Goal: Use online tool/utility: Utilize a website feature to perform a specific function

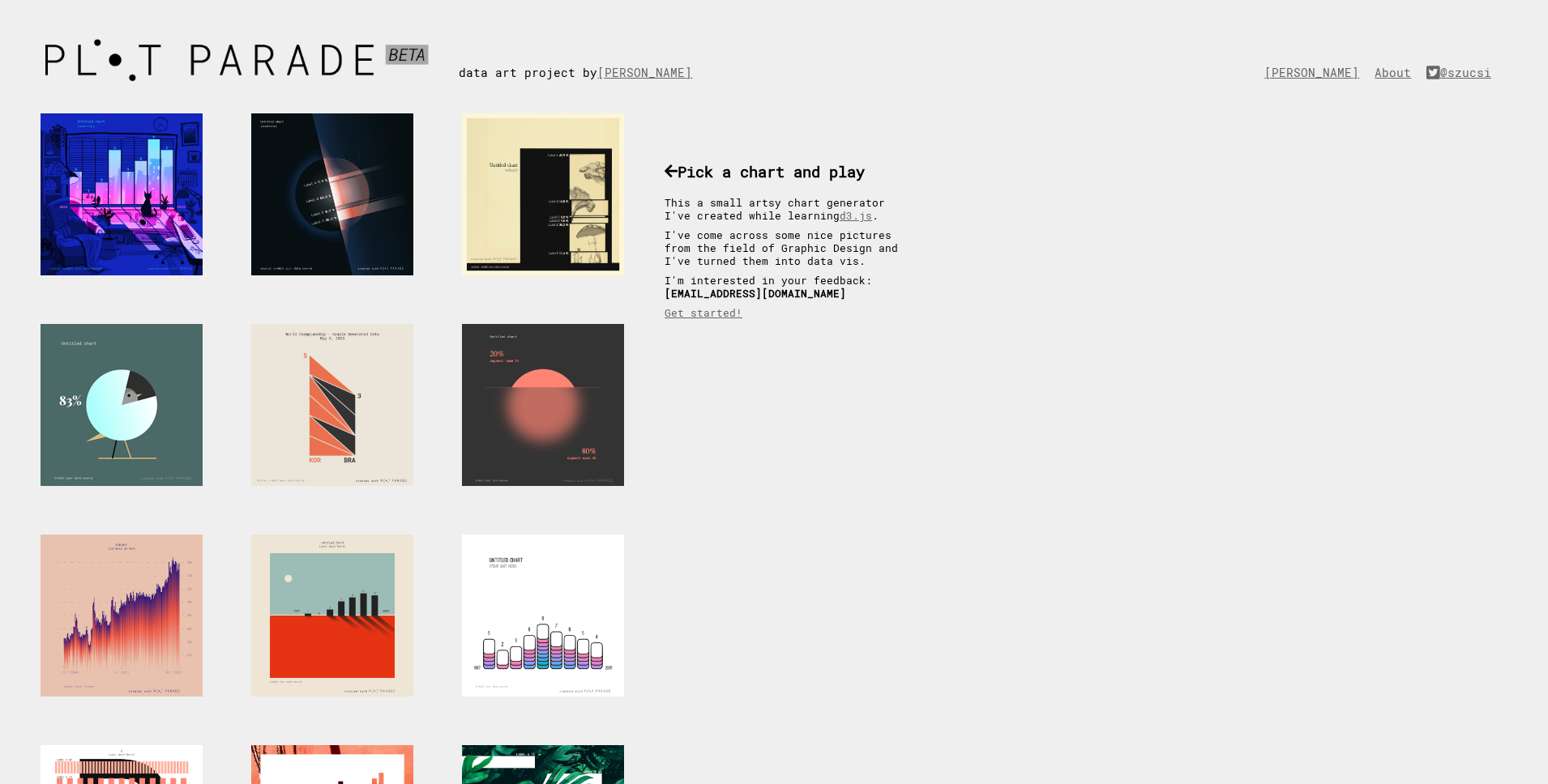
click at [70, 376] on div at bounding box center [121, 405] width 162 height 162
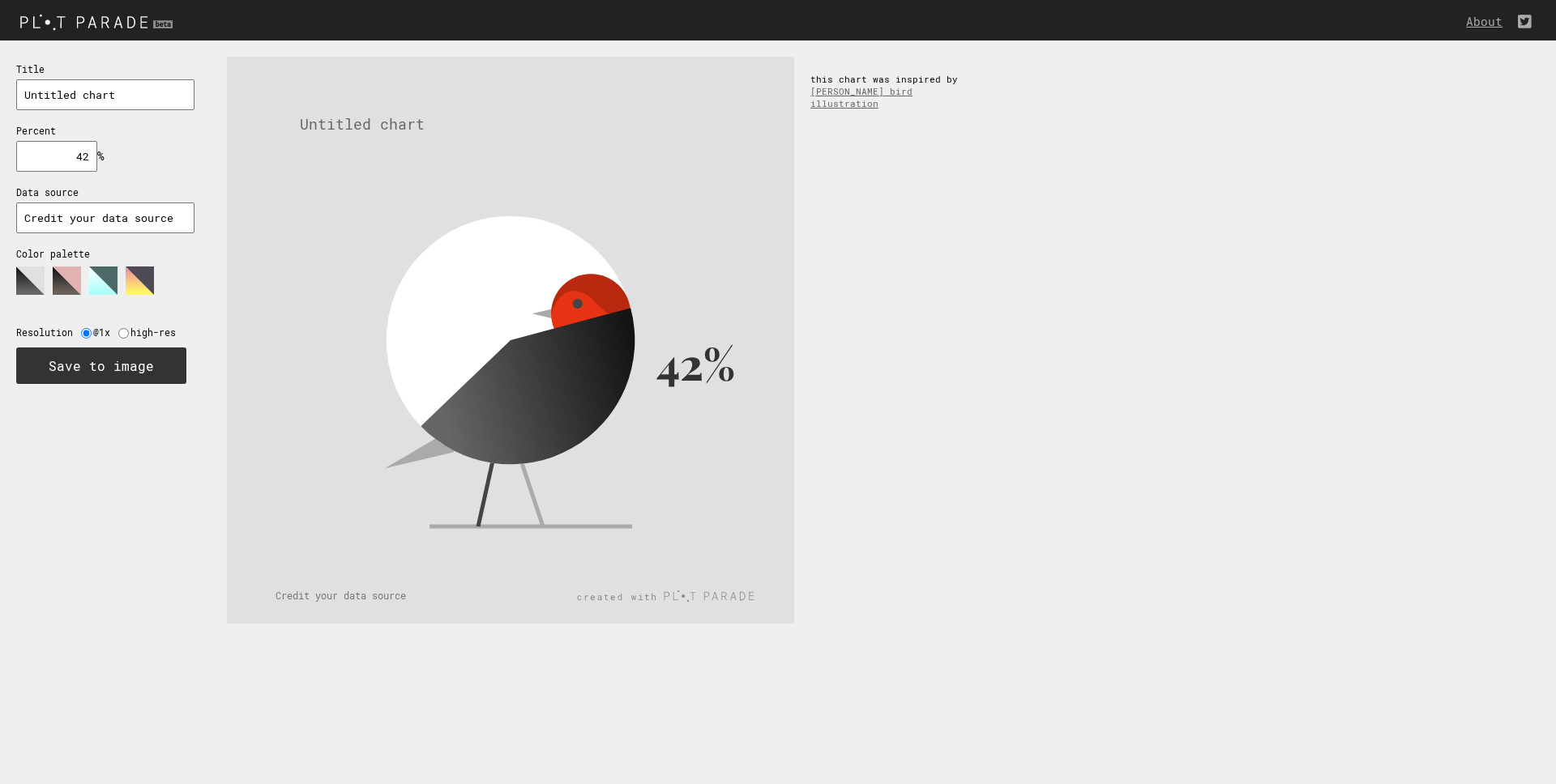
drag, startPoint x: 65, startPoint y: 152, endPoint x: 113, endPoint y: 159, distance: 48.5
click at [113, 159] on div "Title Percent % needs to be between 0% and 100% Data source Color palette Resol…" at bounding box center [105, 222] width 210 height 364
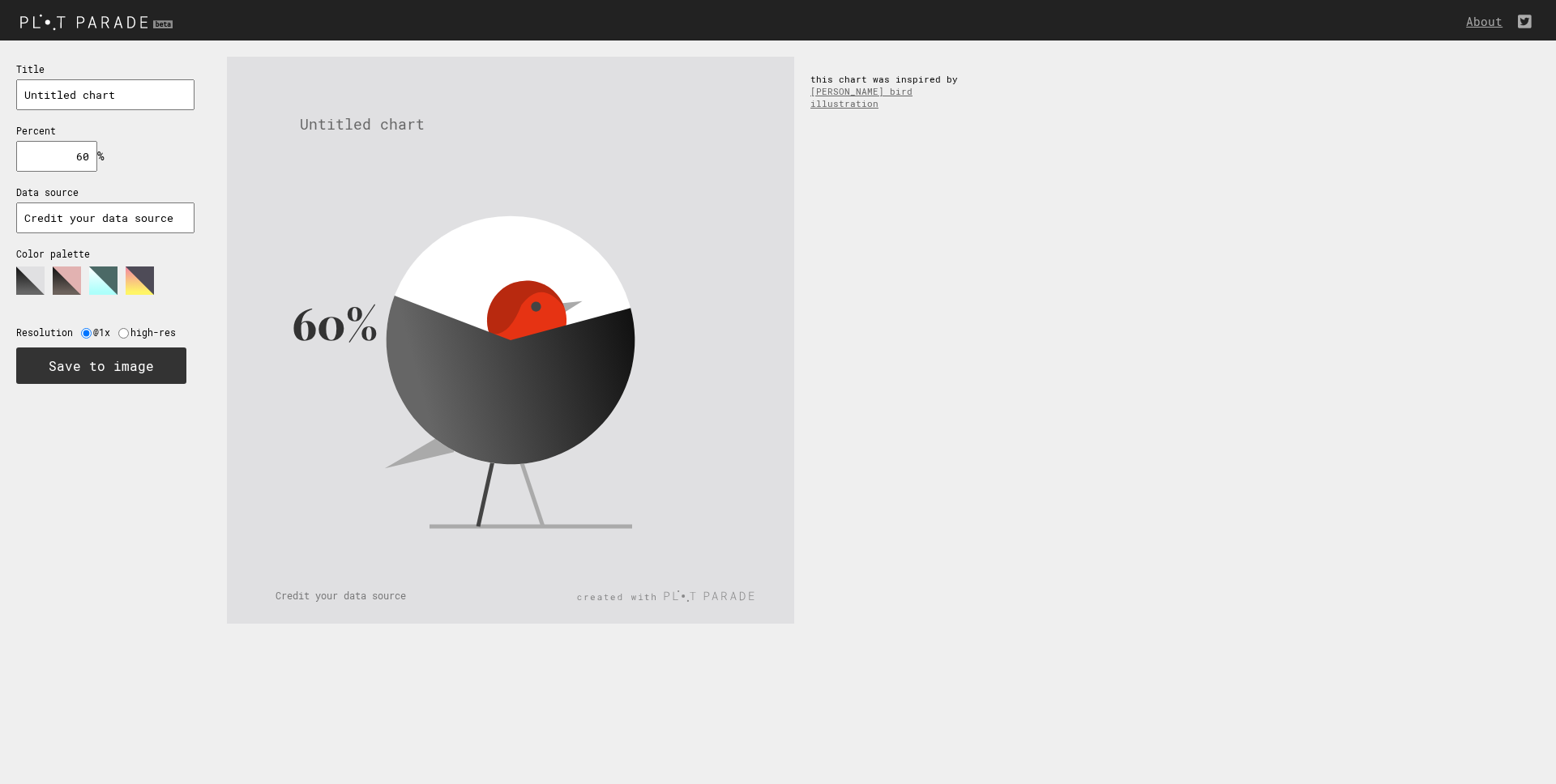
click at [79, 162] on input "60" at bounding box center [57, 155] width 81 height 31
type input "80"
click at [65, 285] on polygon at bounding box center [66, 280] width 28 height 28
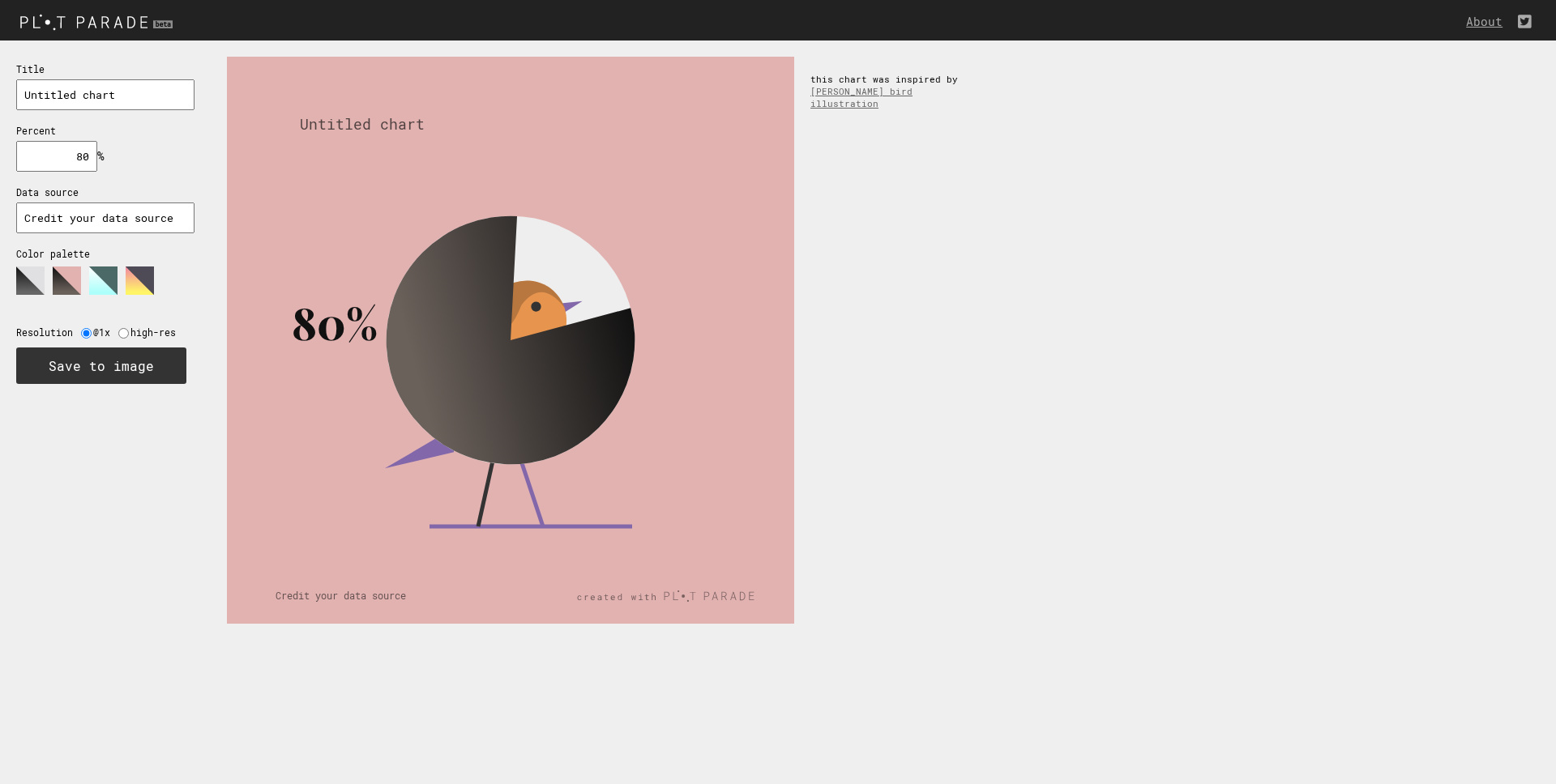
click at [85, 284] on icon at bounding box center [98, 286] width 162 height 40
click at [85, 98] on input "text" at bounding box center [106, 94] width 178 height 31
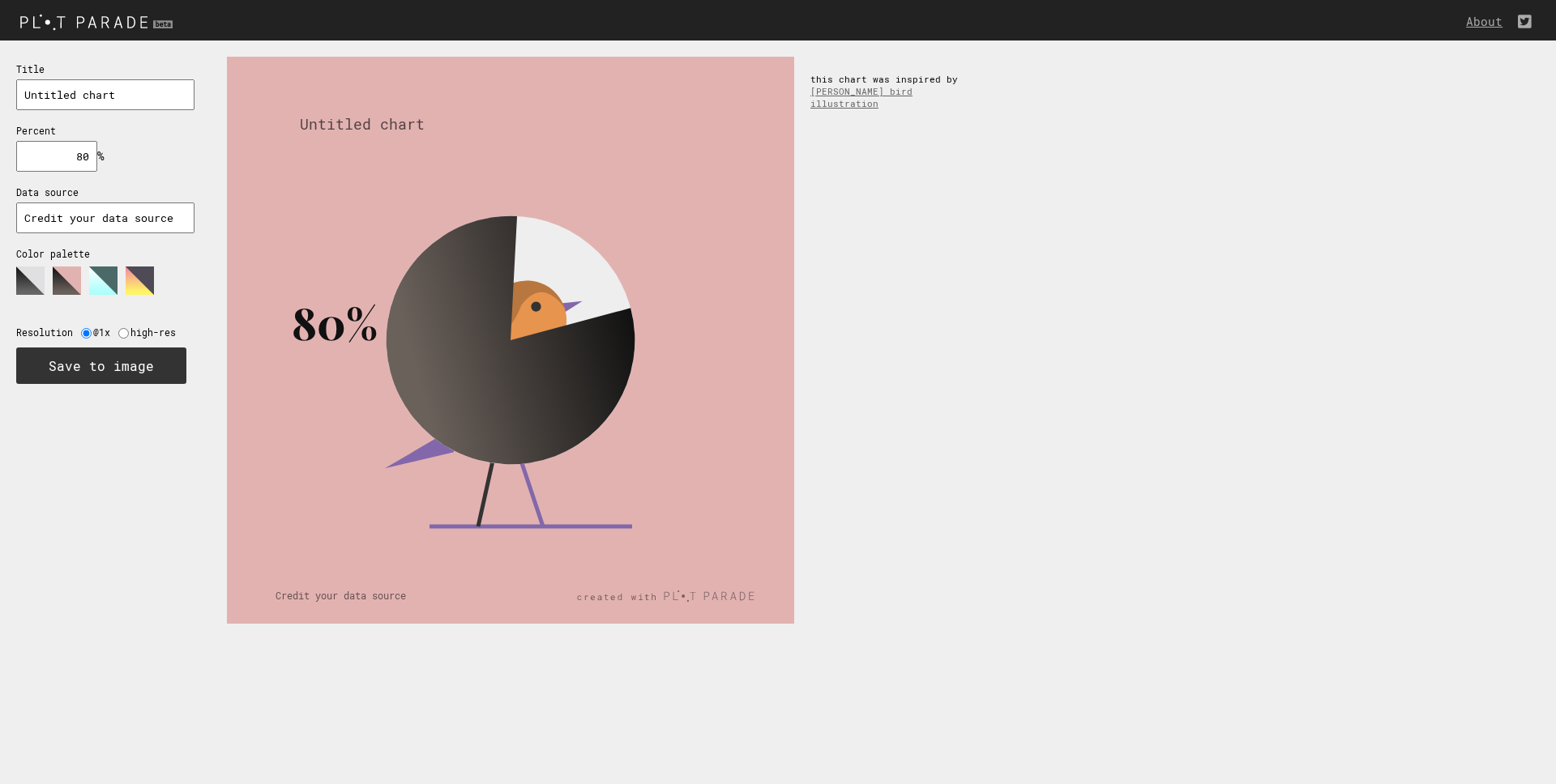
click at [85, 98] on input "text" at bounding box center [106, 94] width 178 height 31
type input "titulo"
drag, startPoint x: 875, startPoint y: 458, endPoint x: 858, endPoint y: 458, distance: 17.0
click at [873, 458] on div "80% titulo Credit your data source this chart was inspired by Rahul Khobragade'…" at bounding box center [883, 340] width 1346 height 600
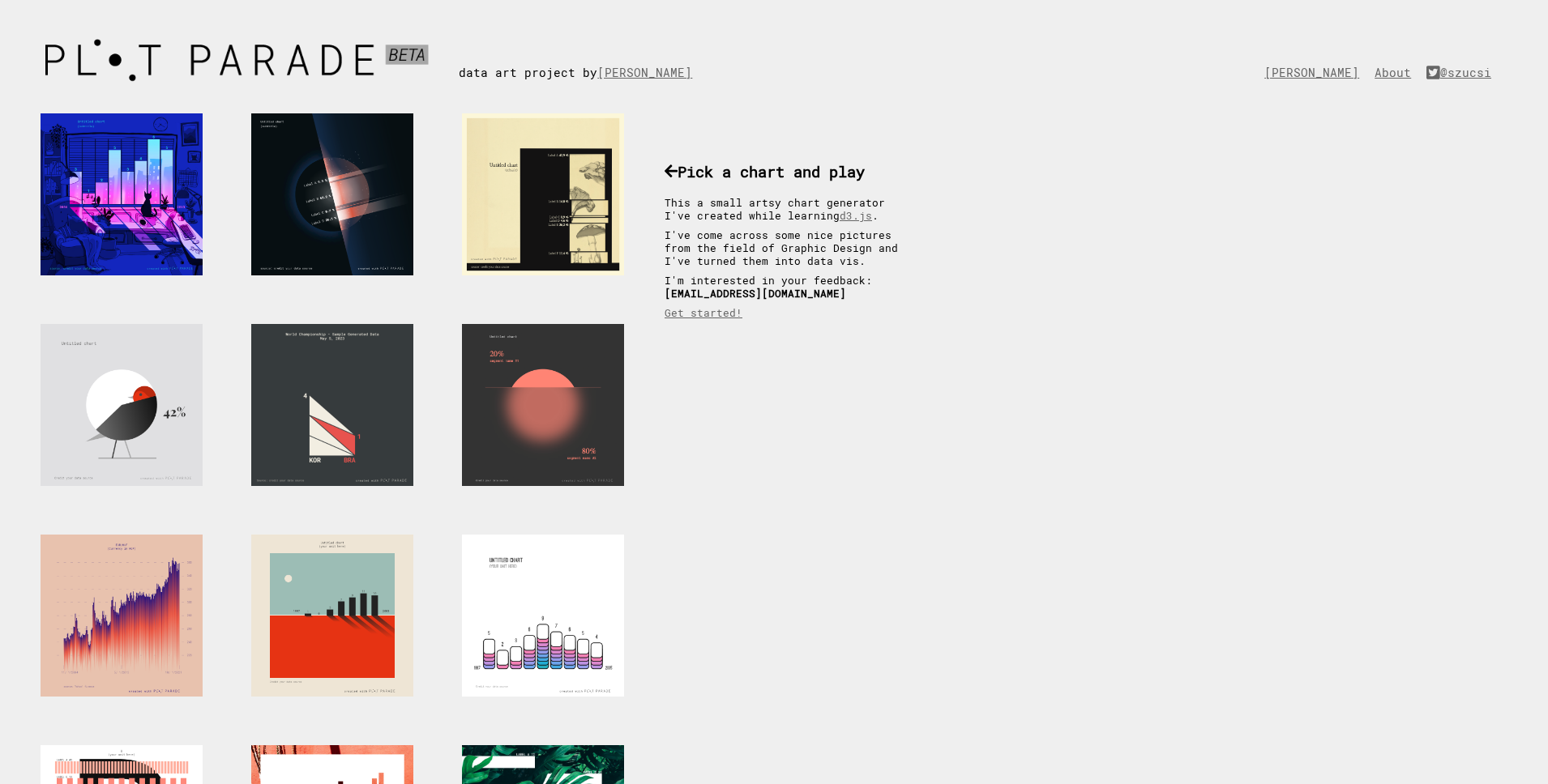
click at [325, 377] on div at bounding box center [333, 405] width 162 height 162
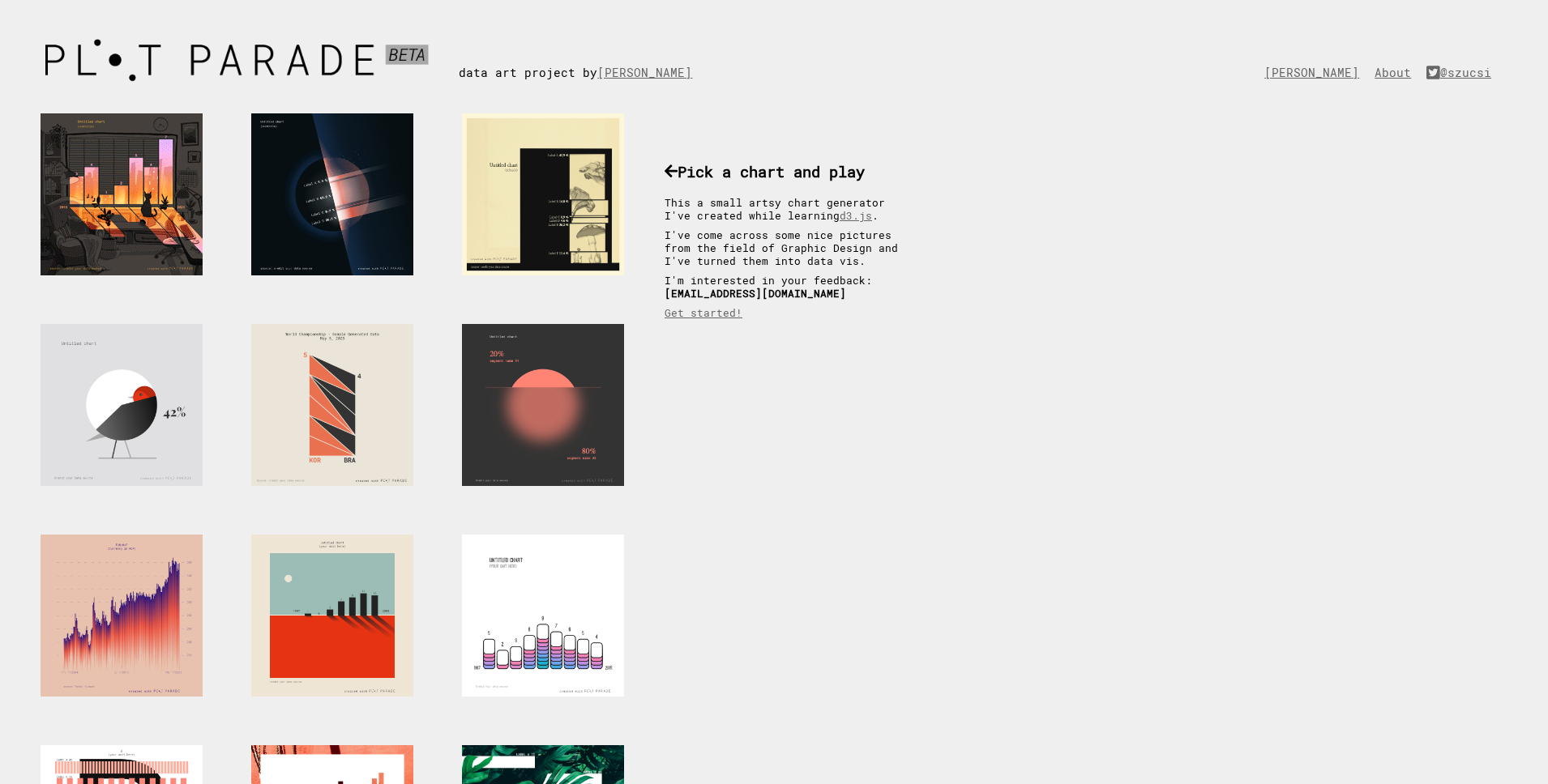
click at [146, 235] on div at bounding box center [121, 195] width 162 height 162
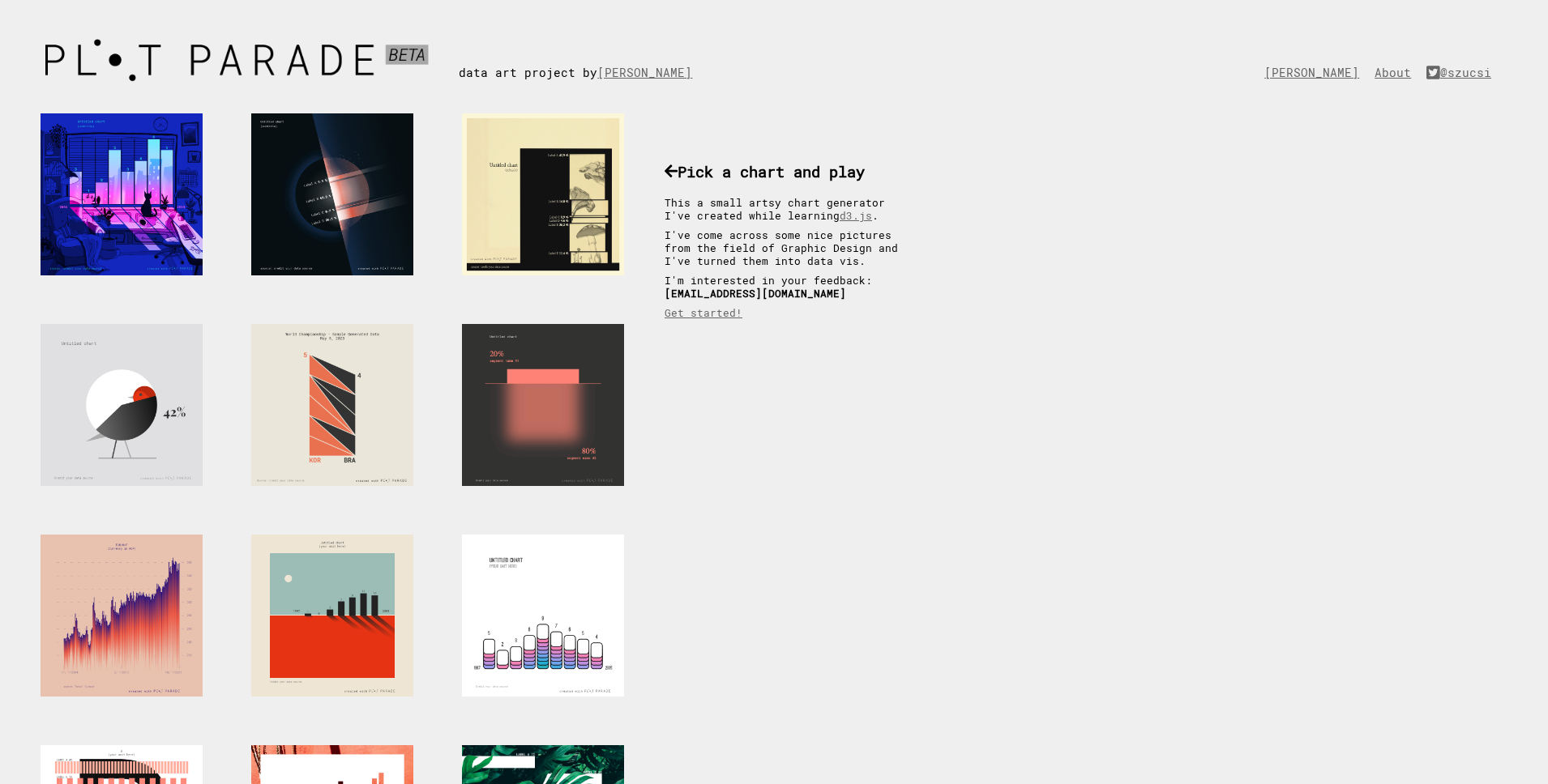
click at [566, 382] on div at bounding box center [543, 405] width 162 height 162
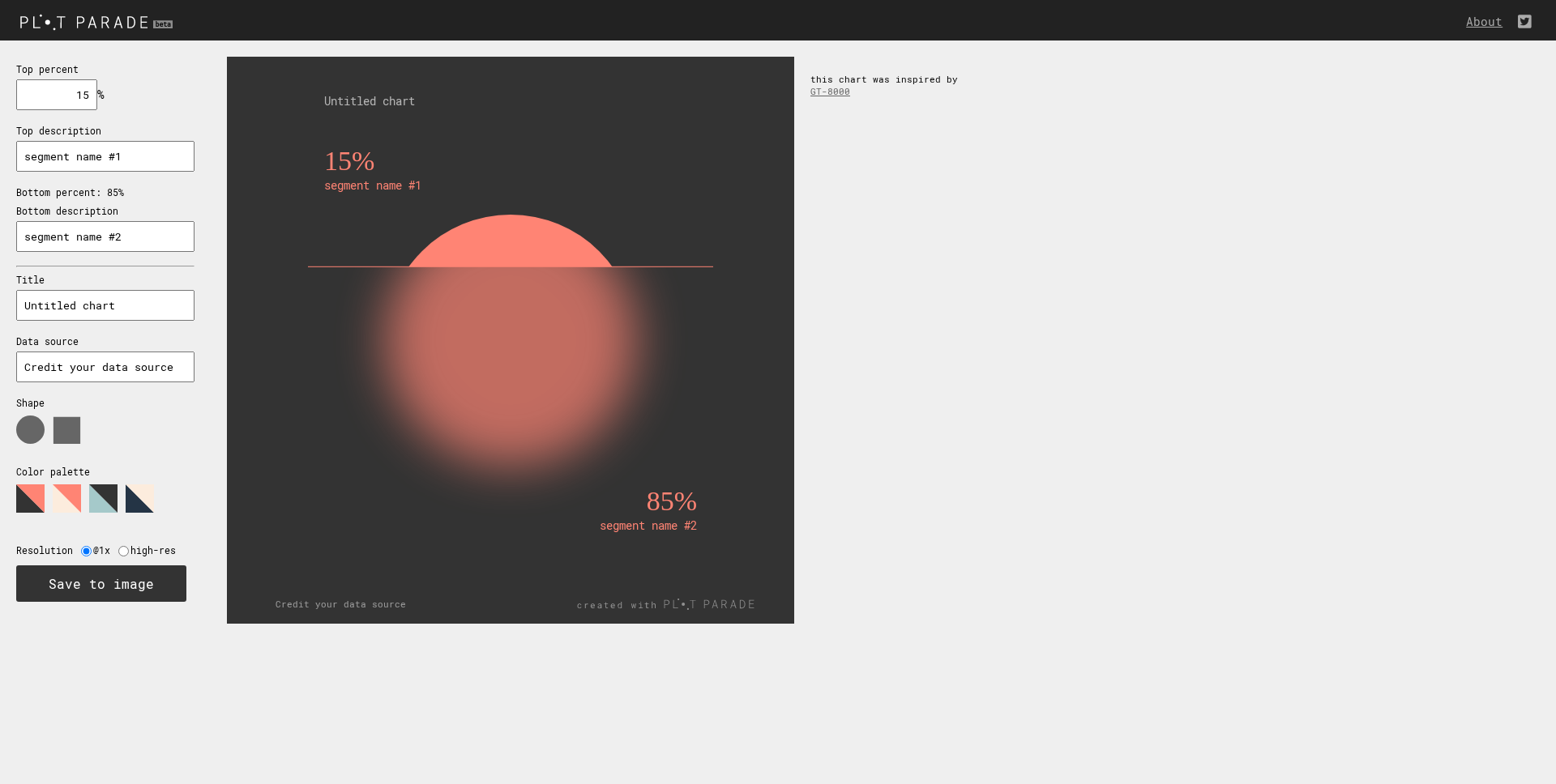
click at [163, 369] on input "Credit your data source" at bounding box center [106, 367] width 178 height 31
click at [147, 365] on input "Credit your data sour12ce" at bounding box center [106, 367] width 178 height 31
type input "123"
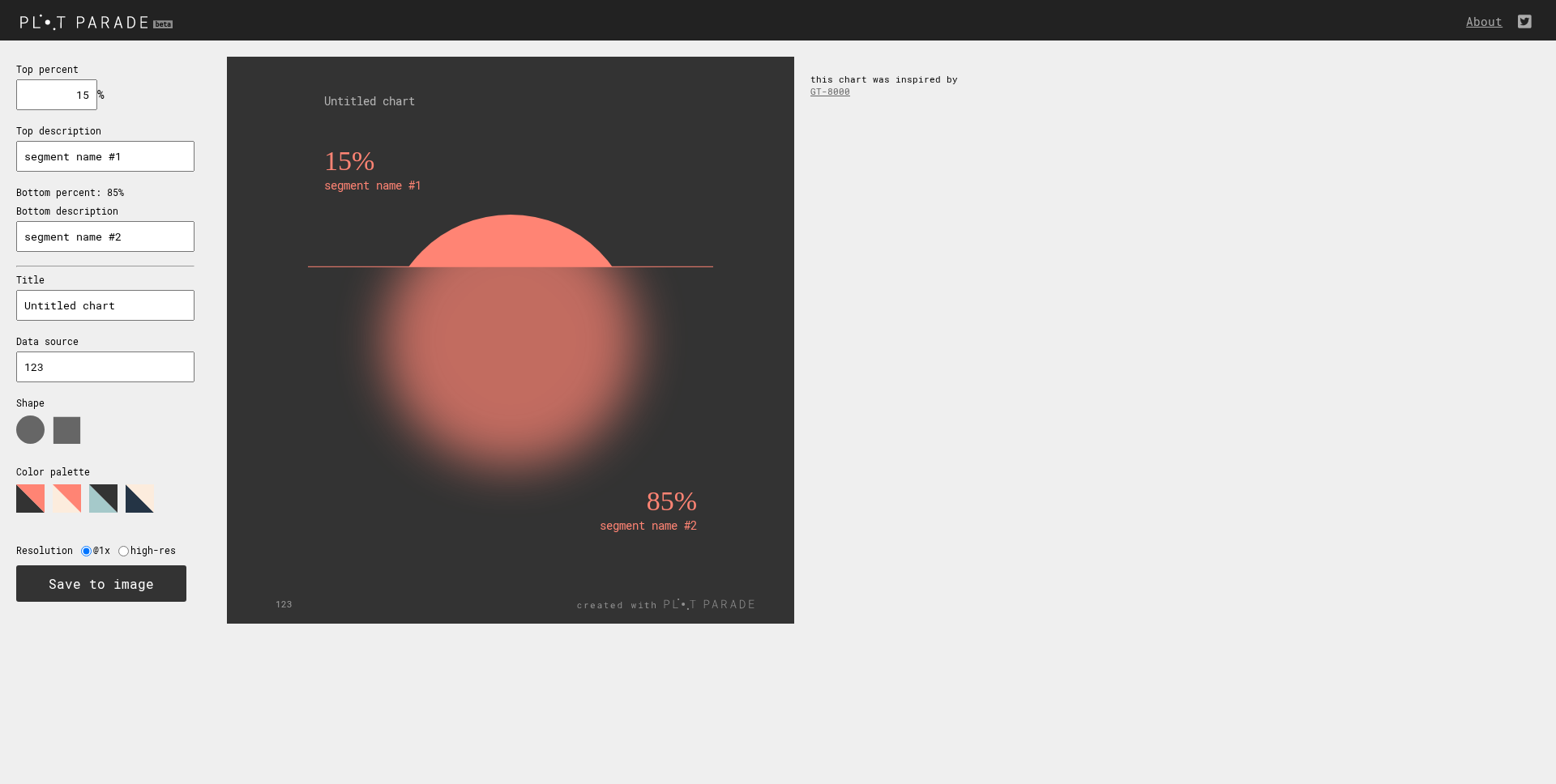
click at [170, 341] on p "Data source" at bounding box center [106, 341] width 178 height 12
click at [61, 430] on use at bounding box center [66, 430] width 27 height 27
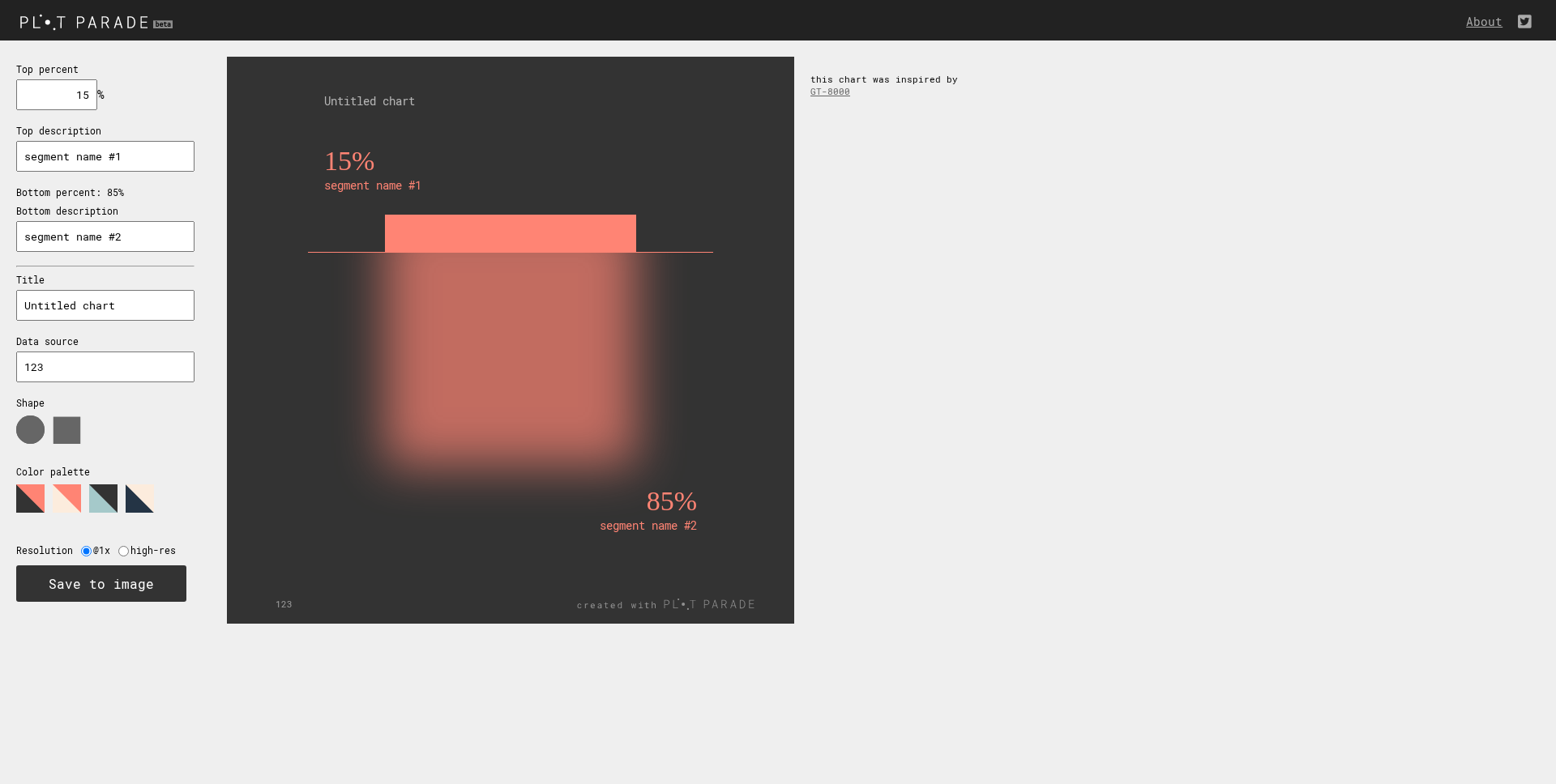
click at [48, 433] on icon at bounding box center [98, 436] width 162 height 40
click at [39, 432] on use at bounding box center [31, 430] width 28 height 28
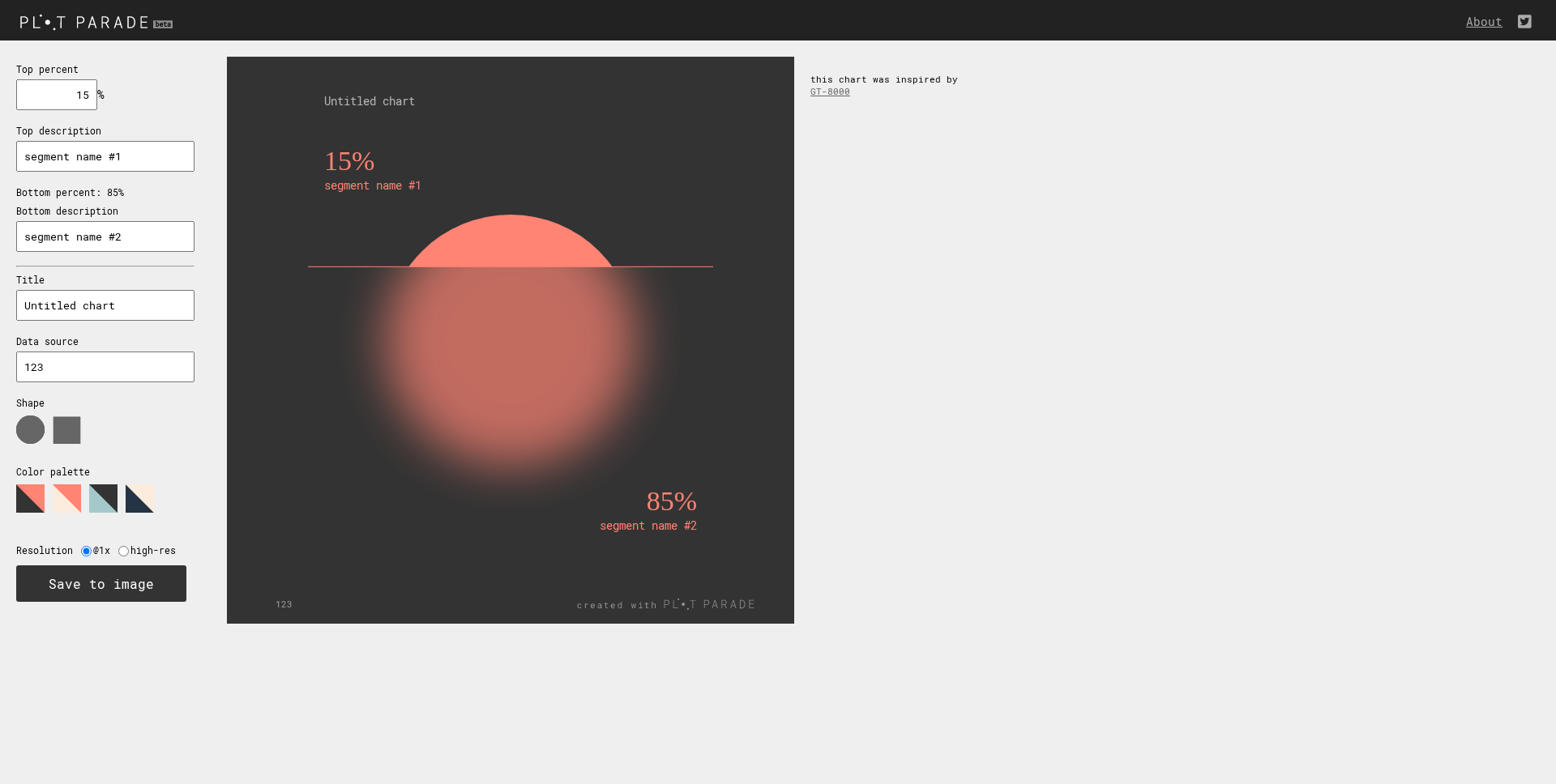
click at [72, 498] on polygon at bounding box center [66, 499] width 28 height 28
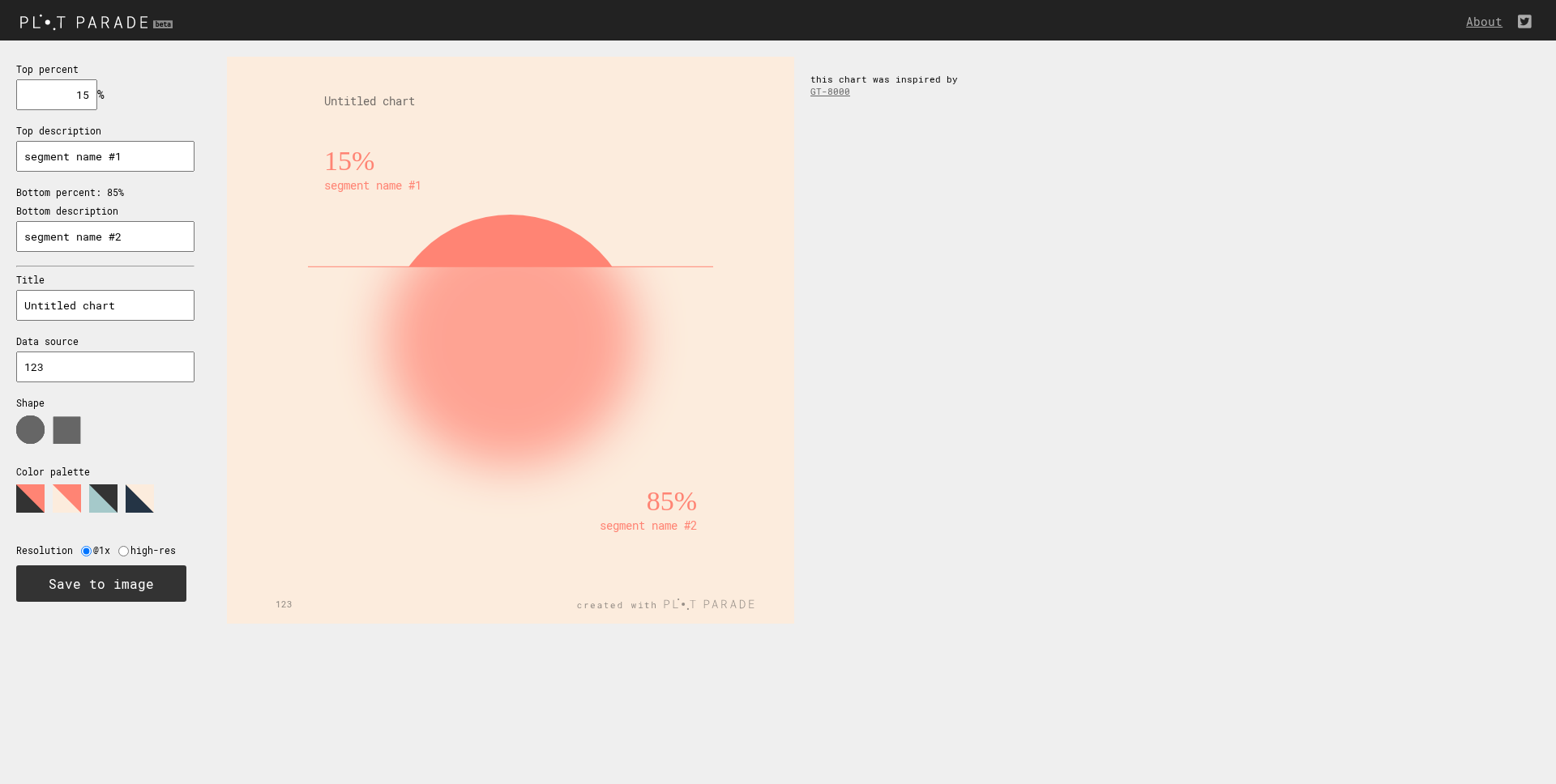
click at [99, 498] on polygon at bounding box center [103, 499] width 28 height 28
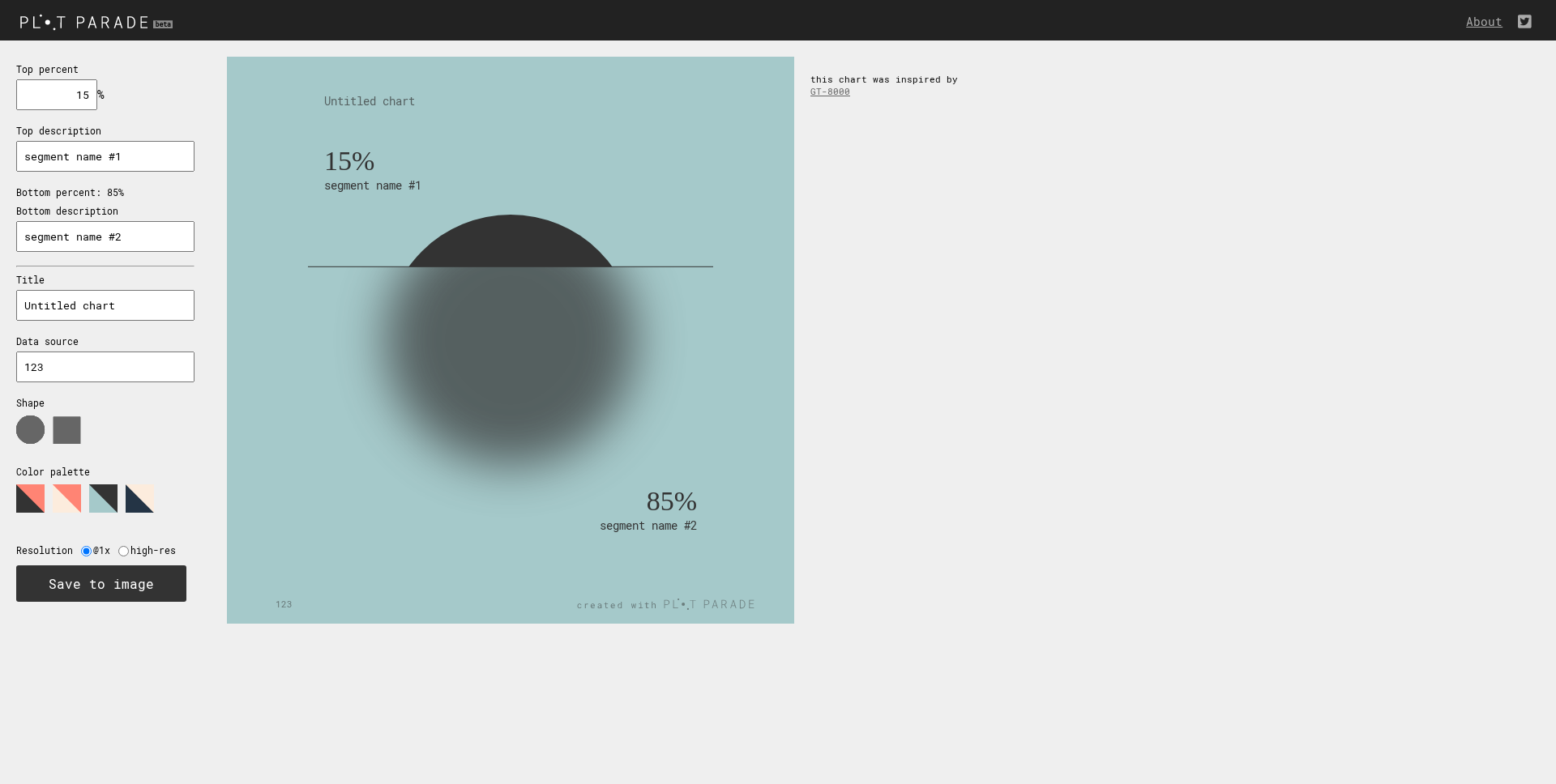
click at [125, 501] on icon at bounding box center [98, 505] width 162 height 40
click at [139, 508] on polygon at bounding box center [140, 499] width 28 height 28
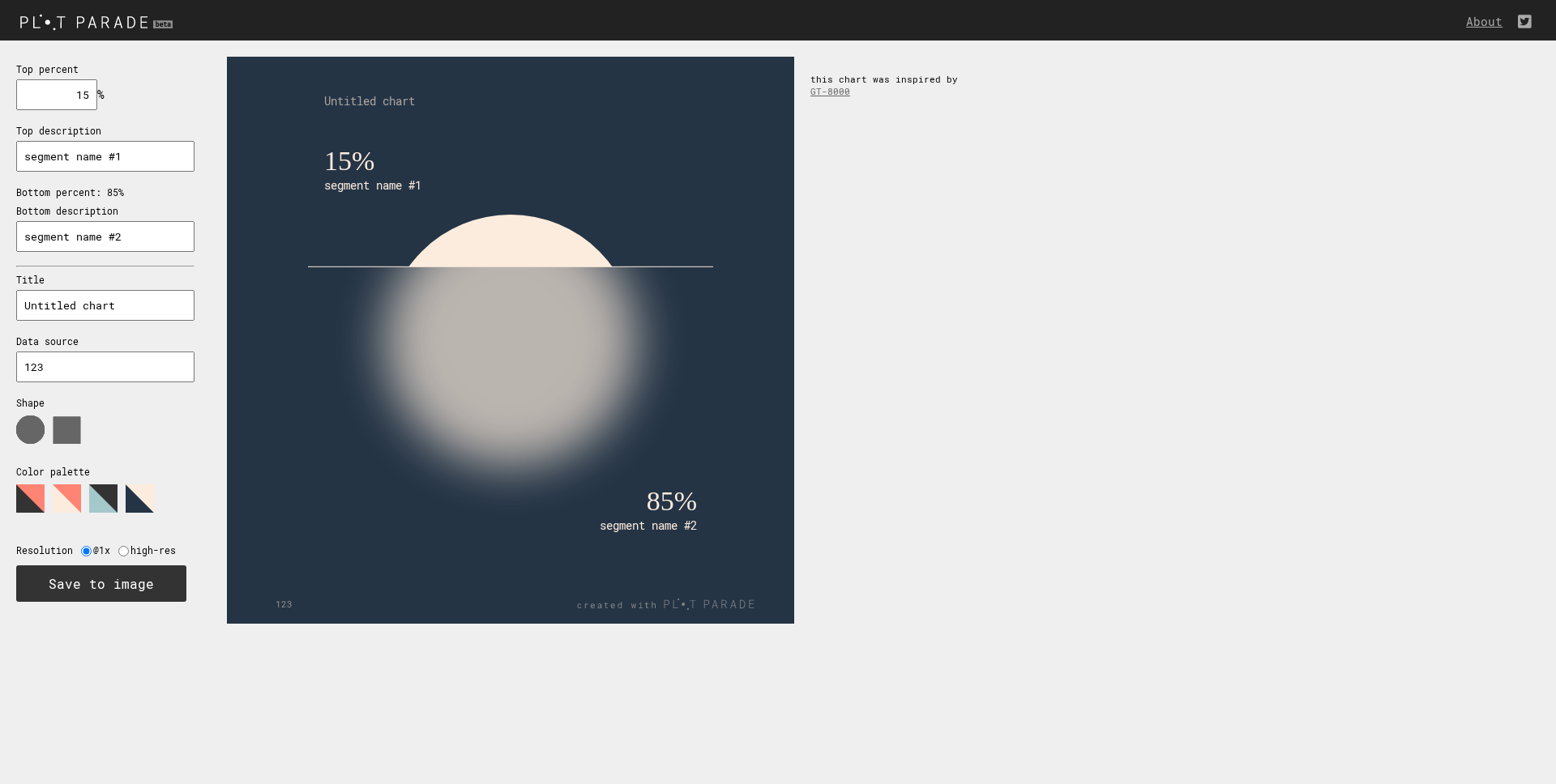
click at [70, 92] on input "15" at bounding box center [57, 94] width 81 height 31
click at [83, 94] on input "15" at bounding box center [57, 94] width 81 height 31
drag, startPoint x: 81, startPoint y: 93, endPoint x: 90, endPoint y: 96, distance: 9.5
click at [90, 96] on input "26" at bounding box center [57, 94] width 81 height 31
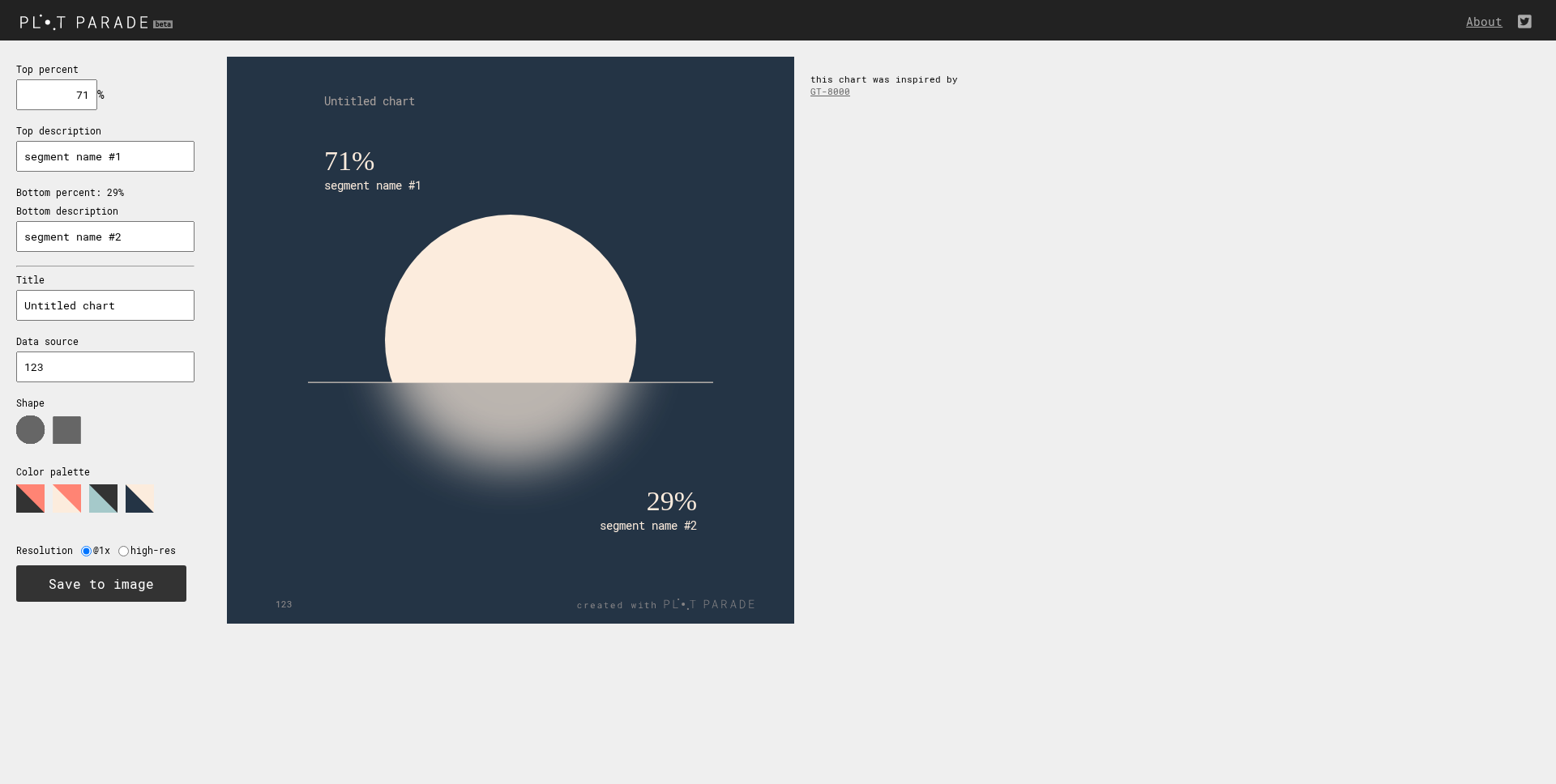
type input "71"
click at [72, 17] on img at bounding box center [99, 21] width 197 height 27
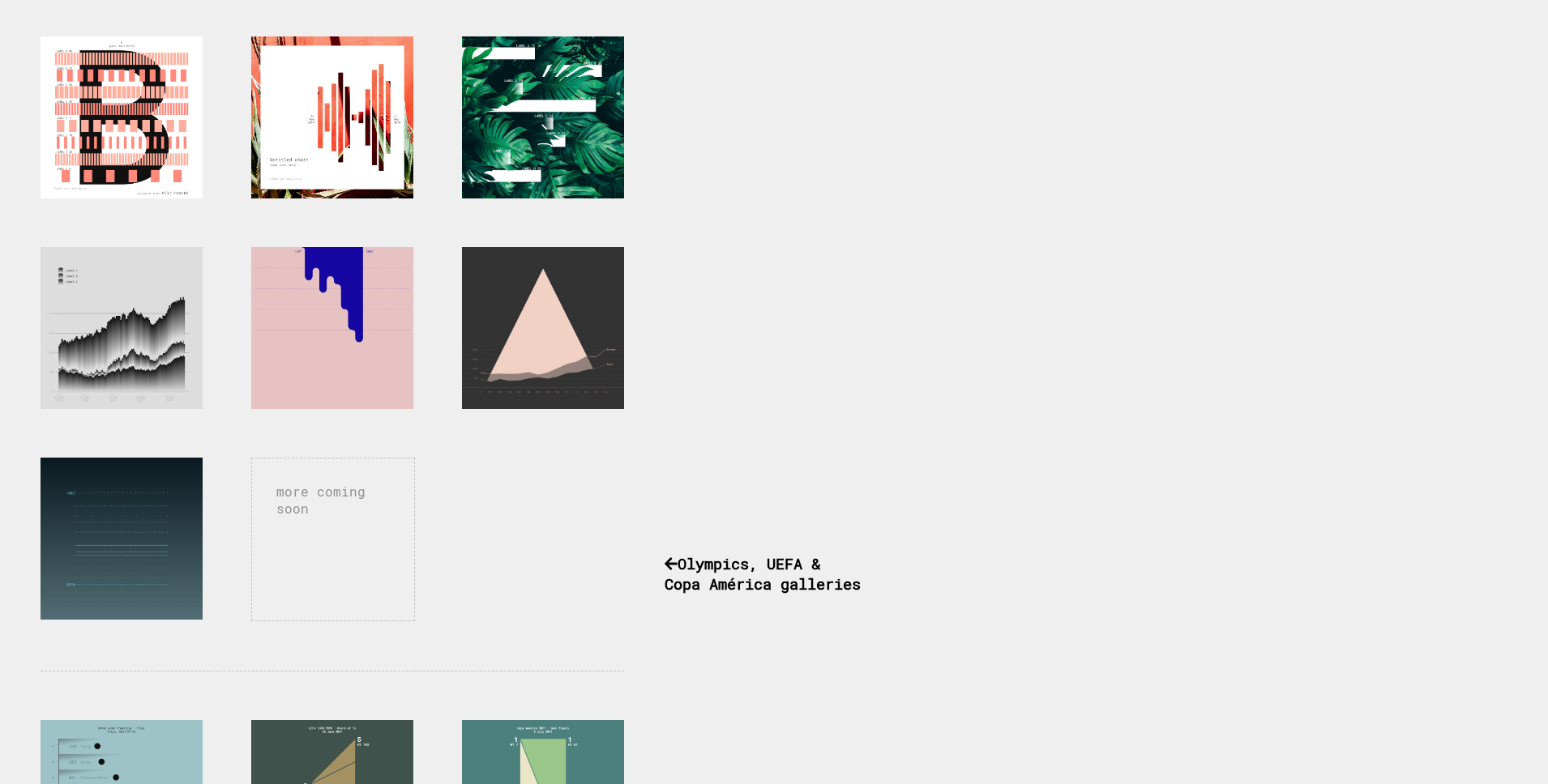
scroll to position [705, 0]
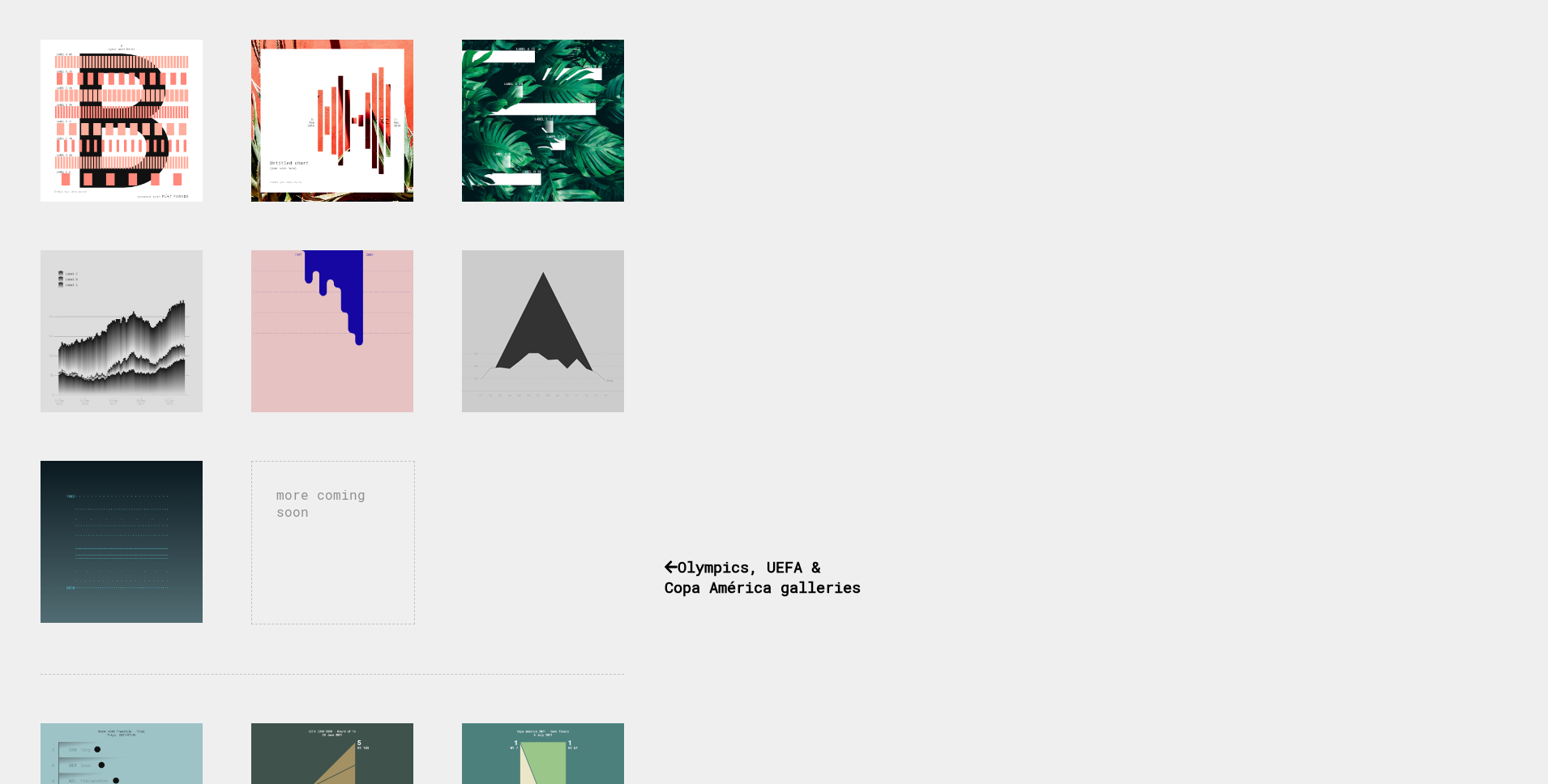
click at [540, 317] on div at bounding box center [543, 332] width 162 height 162
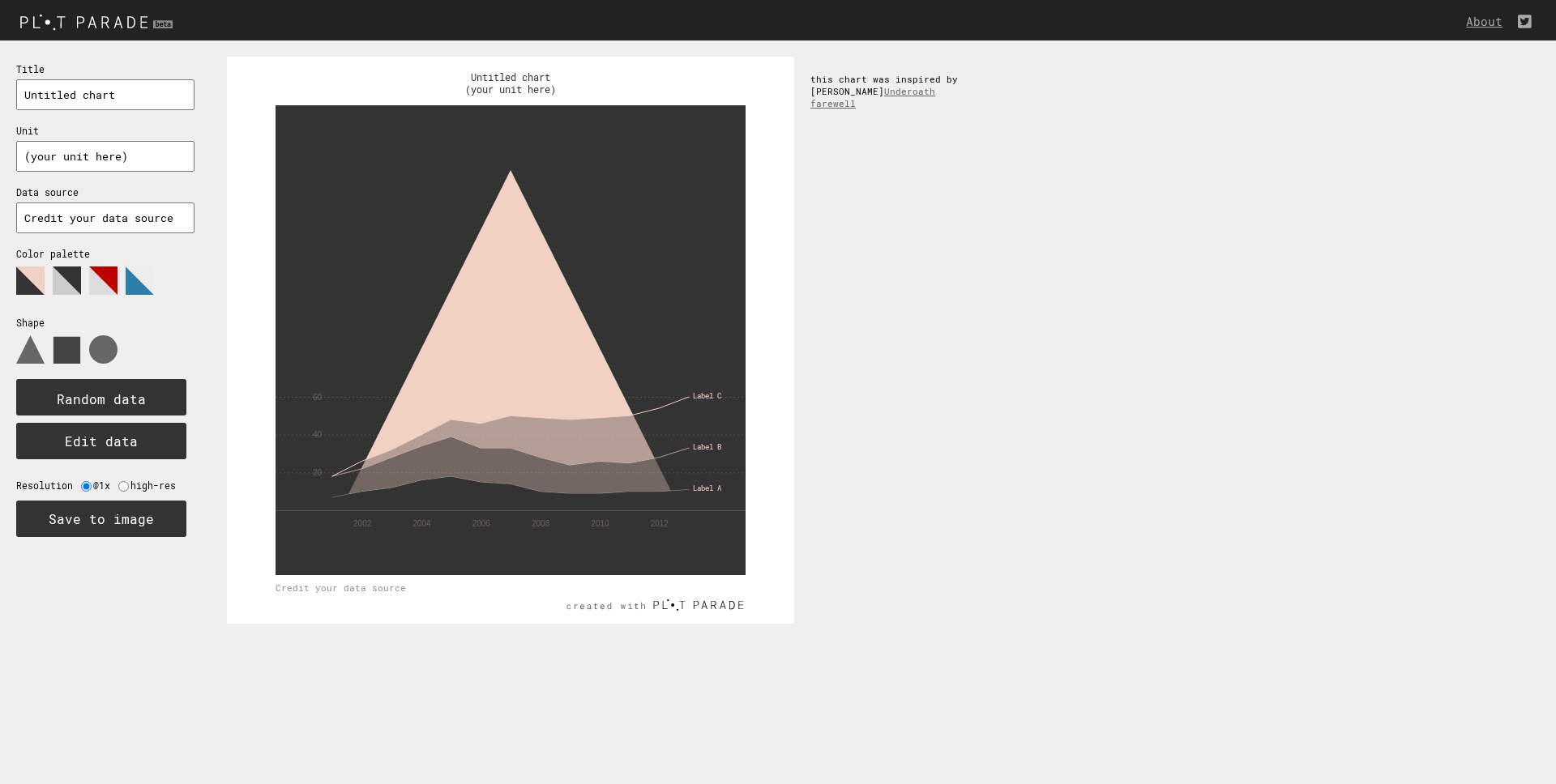
click at [62, 345] on use at bounding box center [66, 350] width 27 height 27
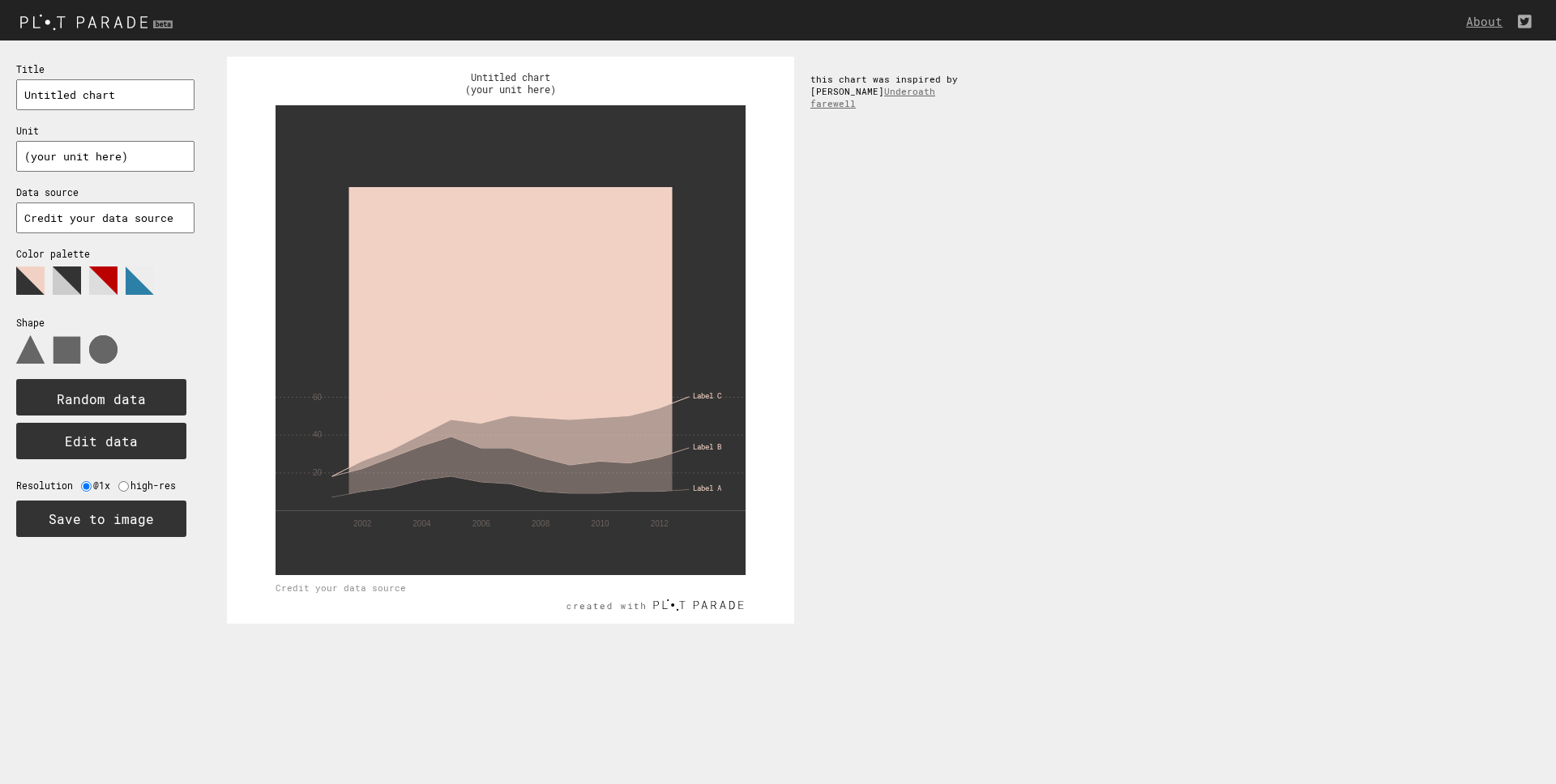
click at [109, 352] on use at bounding box center [103, 349] width 28 height 28
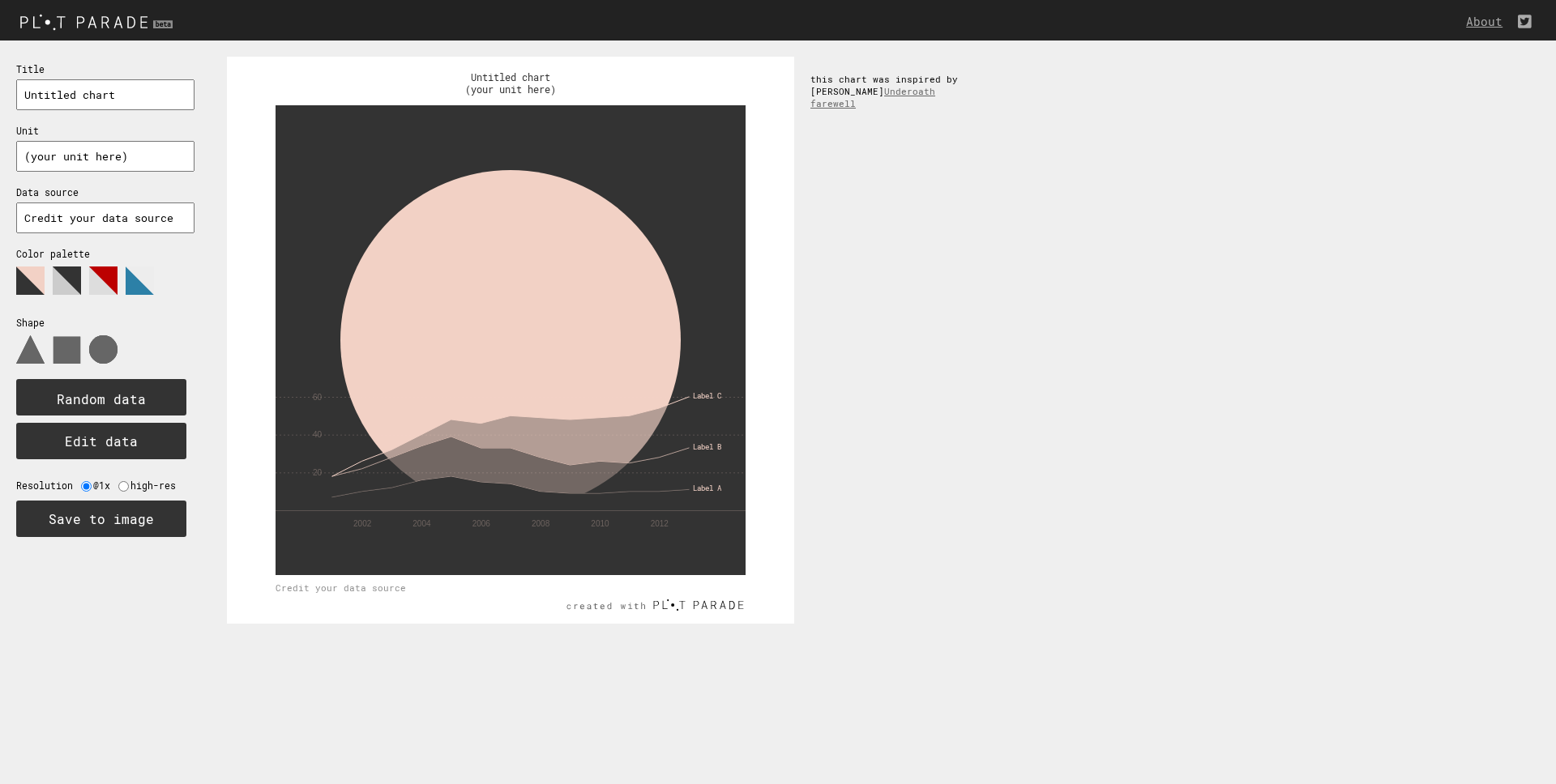
click at [704, 395] on tspan "Label C" at bounding box center [707, 395] width 28 height 9
click at [871, 369] on div "Label A Label B Label C 2002 2004 2006 2008 2010 2012 0 20 40 60 Untitled chart…" at bounding box center [883, 340] width 1346 height 600
click at [61, 401] on text "Random data" at bounding box center [101, 398] width 89 height 17
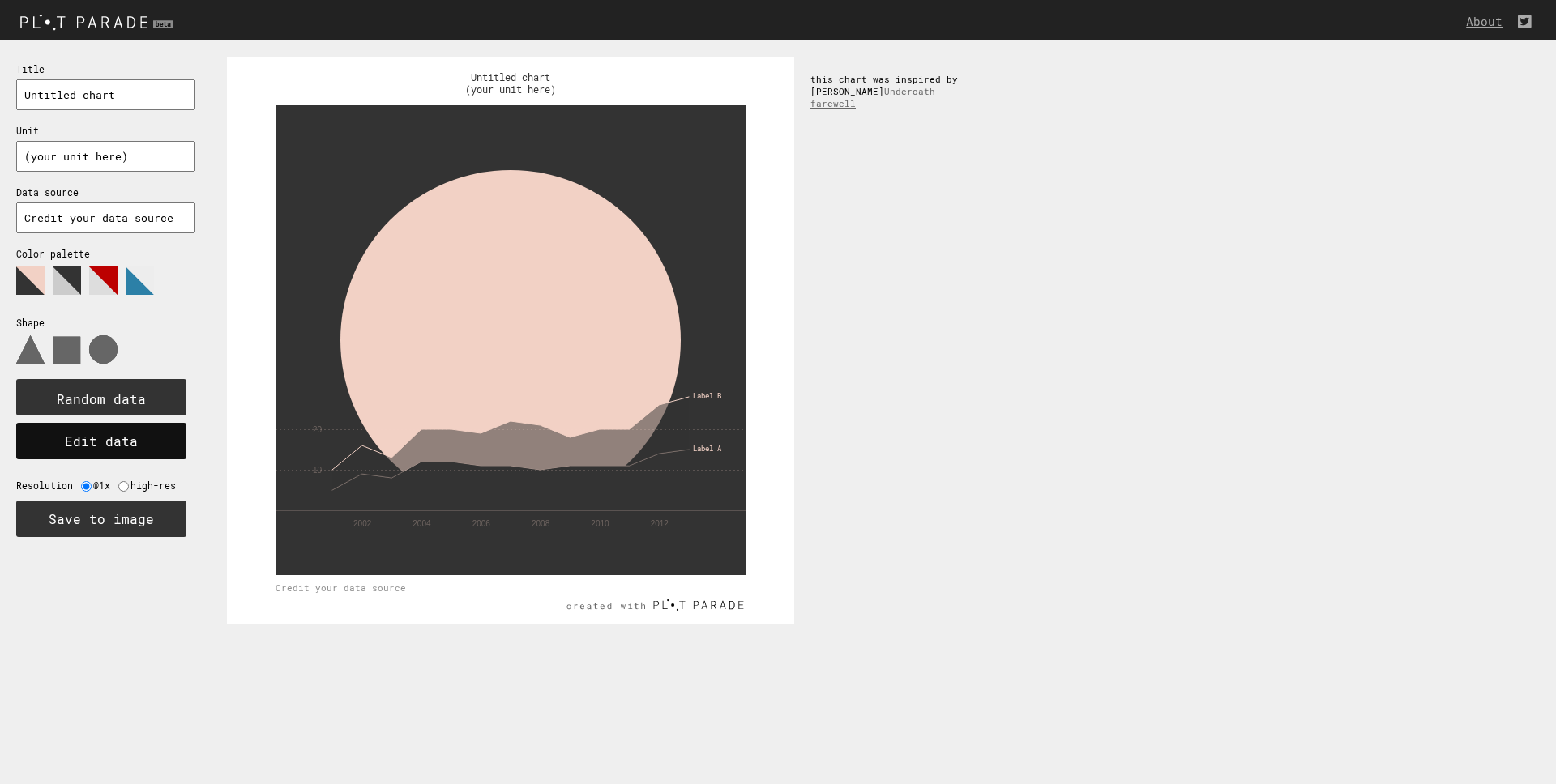
click at [94, 437] on button "Edit data" at bounding box center [101, 441] width 170 height 37
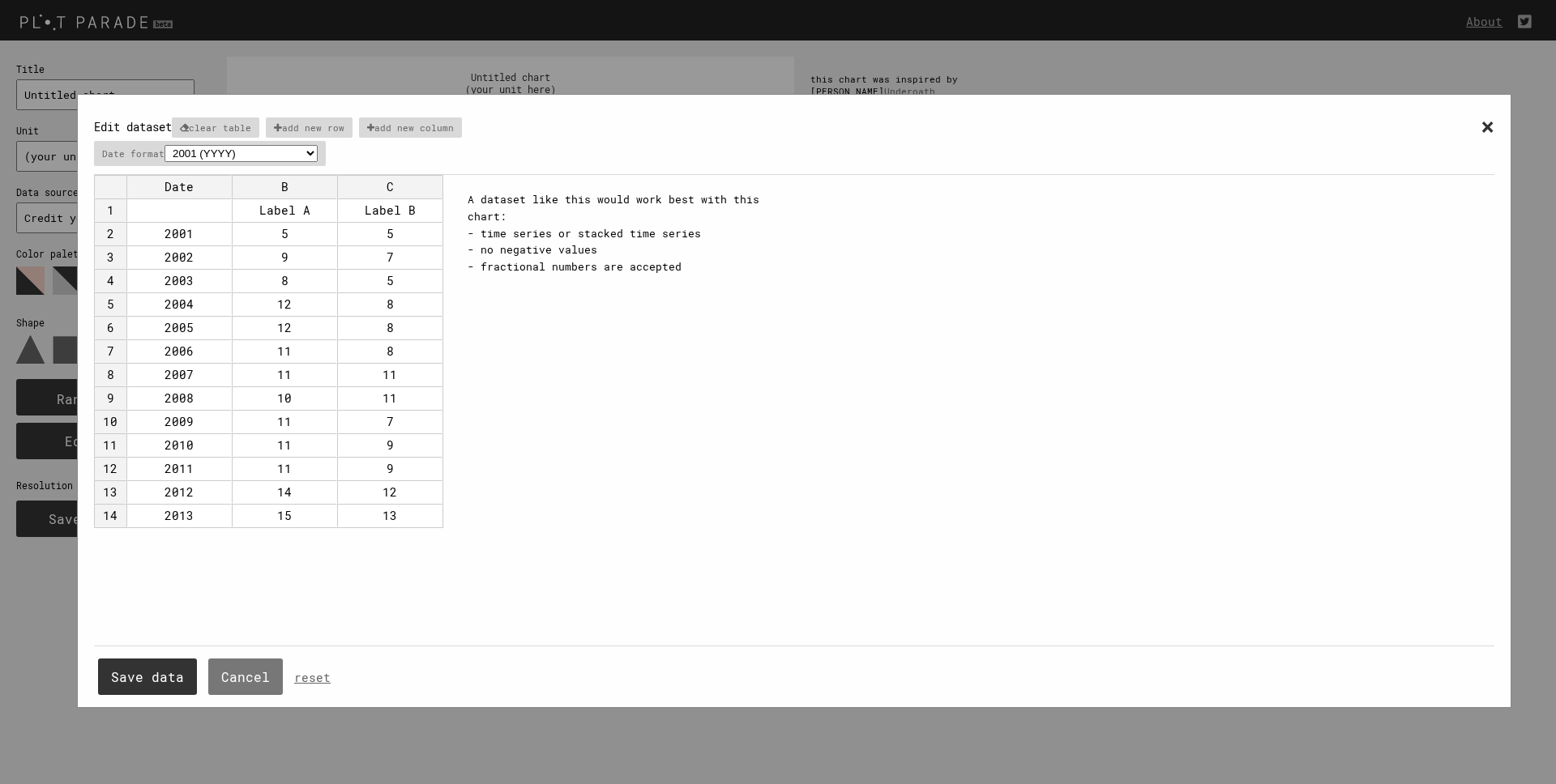
click at [1466, 133] on div "× Edit dataset clear table add new row add new column Date format 2001 (YYYY) 0…" at bounding box center [795, 142] width 1401 height 64
click at [1481, 120] on span "×" at bounding box center [1488, 126] width 14 height 30
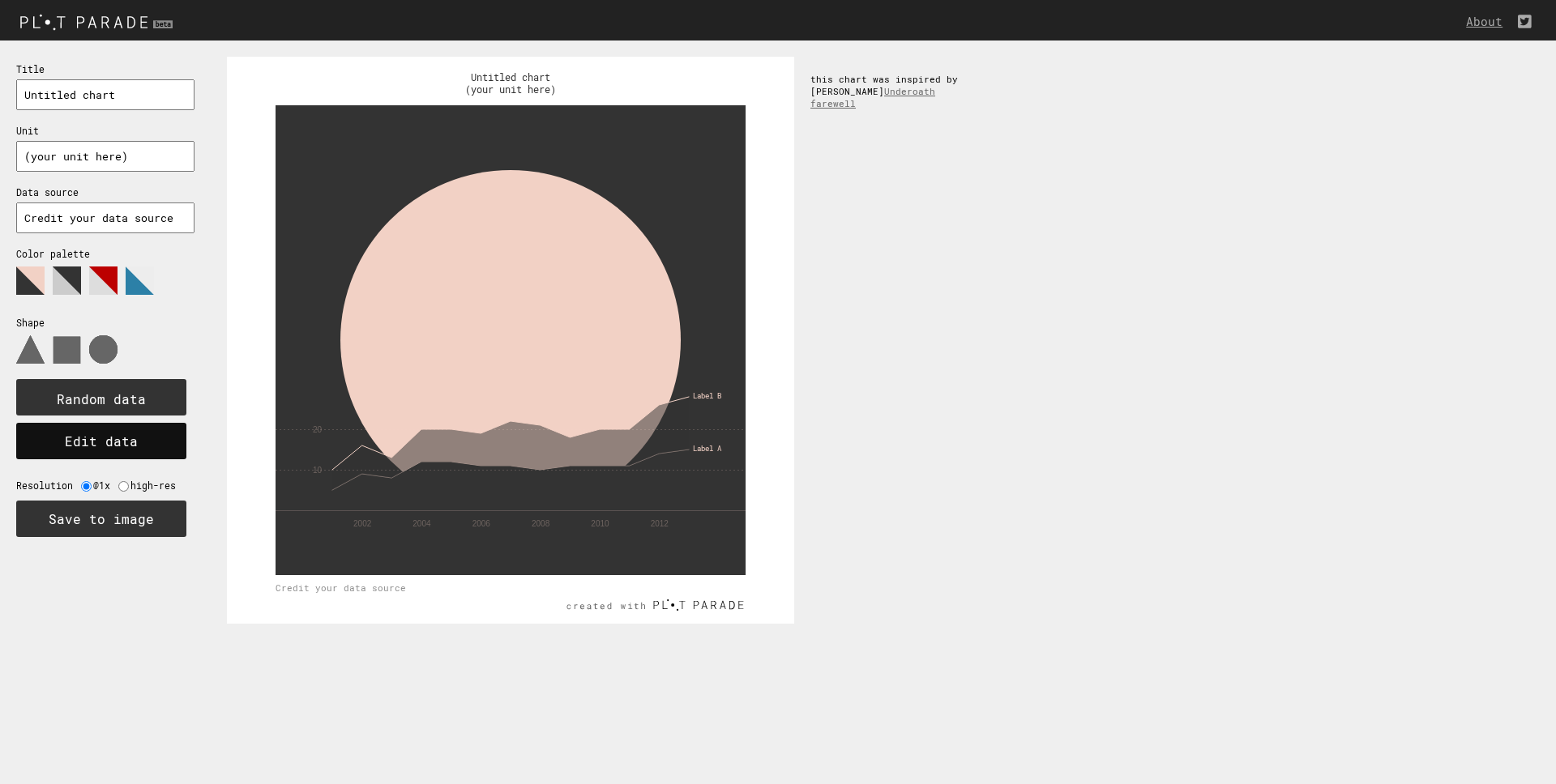
click at [150, 444] on button "Edit data" at bounding box center [101, 441] width 170 height 37
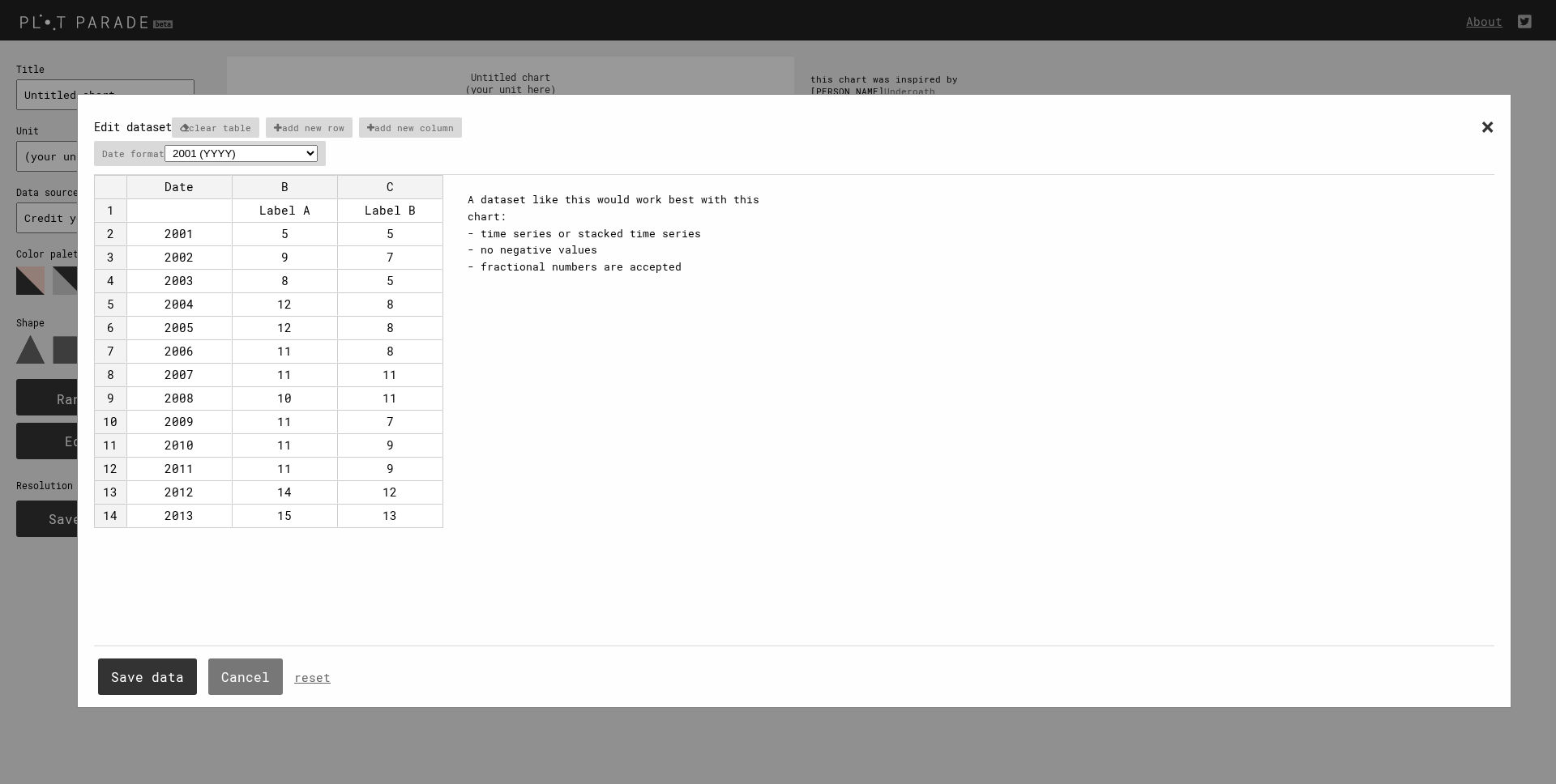
drag, startPoint x: 1501, startPoint y: 129, endPoint x: 1491, endPoint y: 131, distance: 10.2
click at [1500, 129] on div "× Edit dataset clear table add new row add new column Date format 2001 (YYYY) 0…" at bounding box center [794, 402] width 1435 height 615
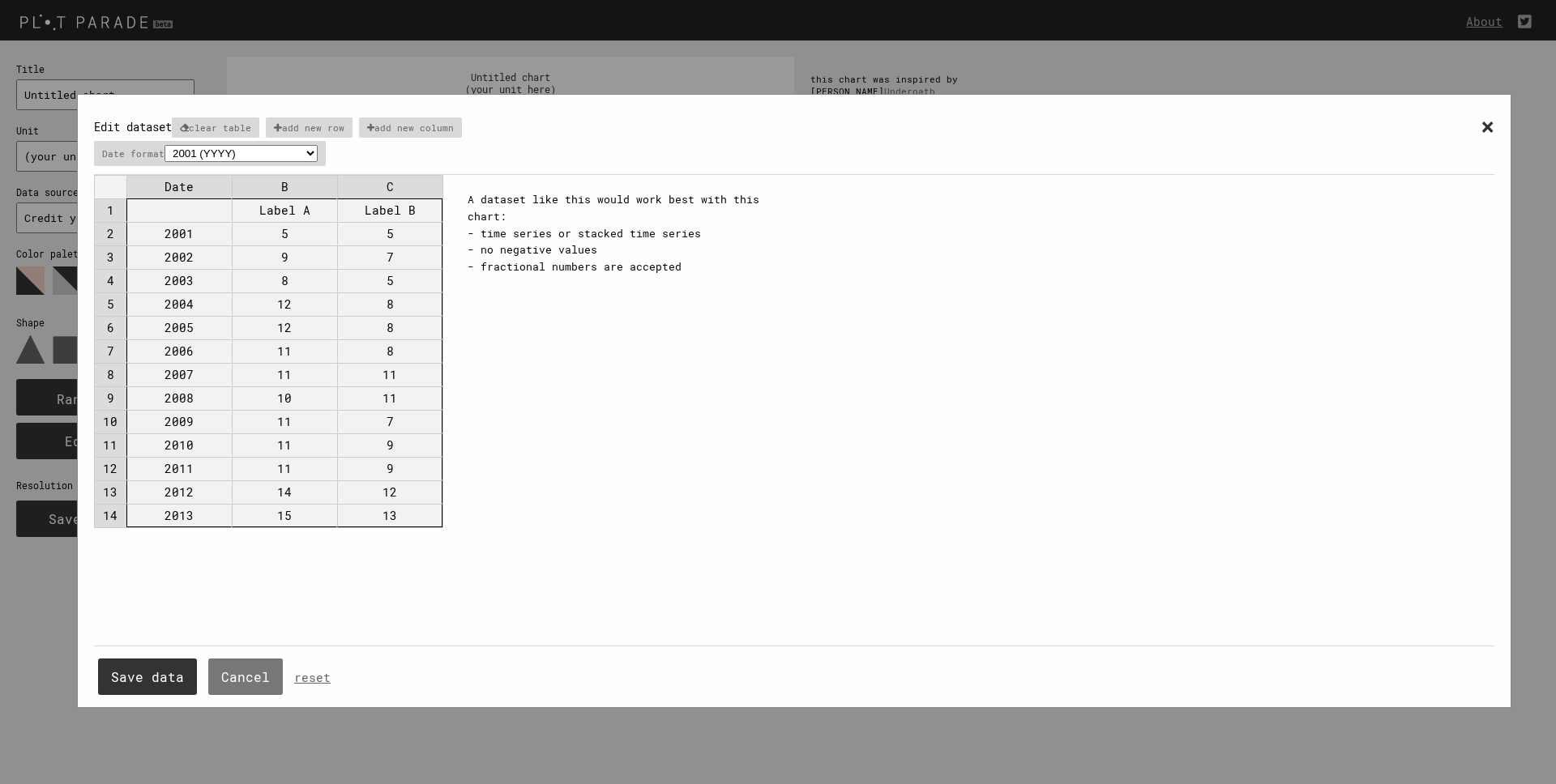
drag, startPoint x: 163, startPoint y: 212, endPoint x: 535, endPoint y: 416, distance: 424.3
click at [431, 519] on tbody "1 Label A Label B 2 2001 5 5 3 2002 9 7 4 2003 8 5 5 2004 12 8 6 2005 12 8 7 20…" at bounding box center [268, 362] width 348 height 329
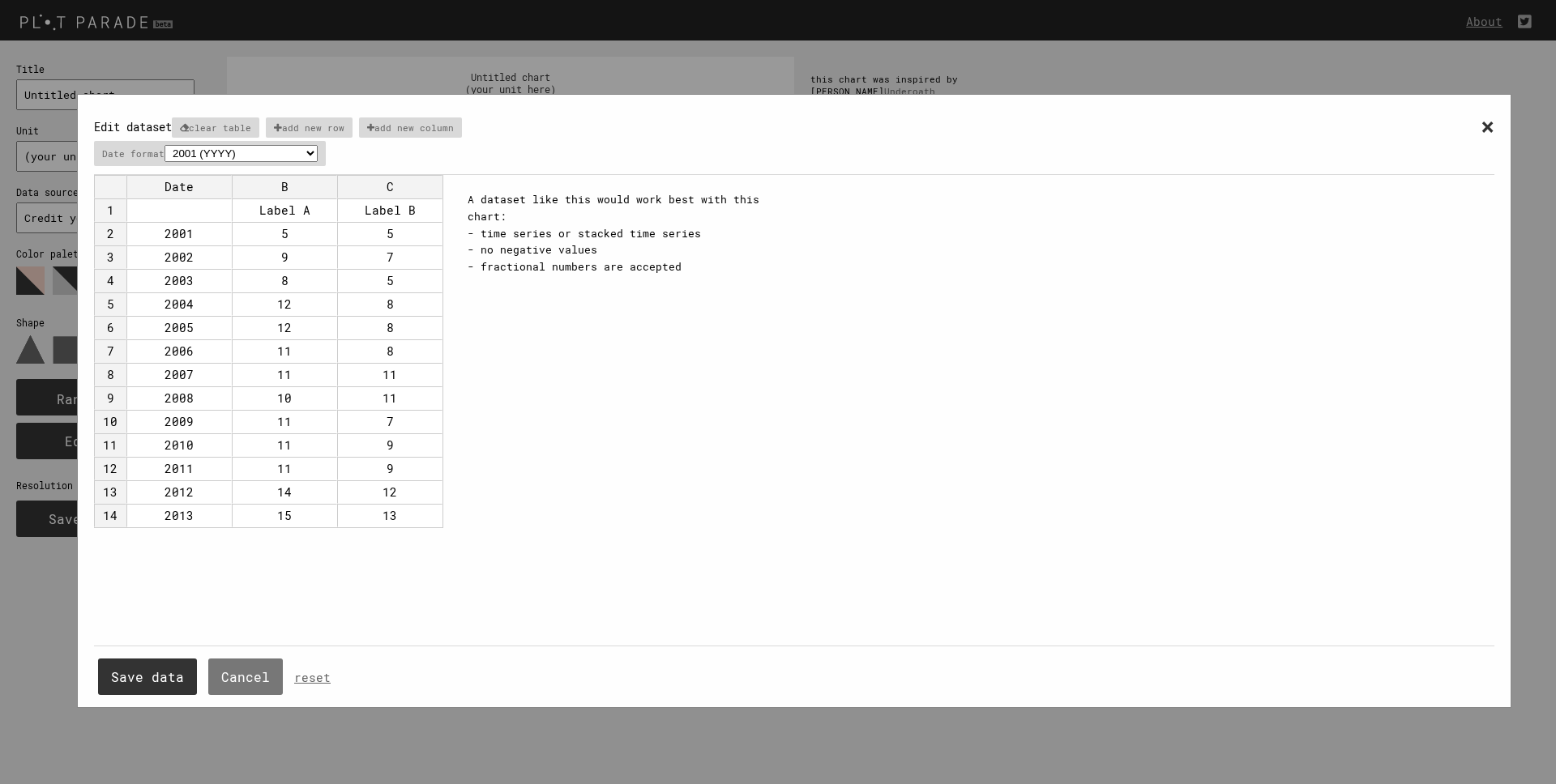
click at [619, 383] on div "× Edit dataset clear table add new row add new column Date format 2001 (YYYY) 0…" at bounding box center [795, 409] width 1401 height 596
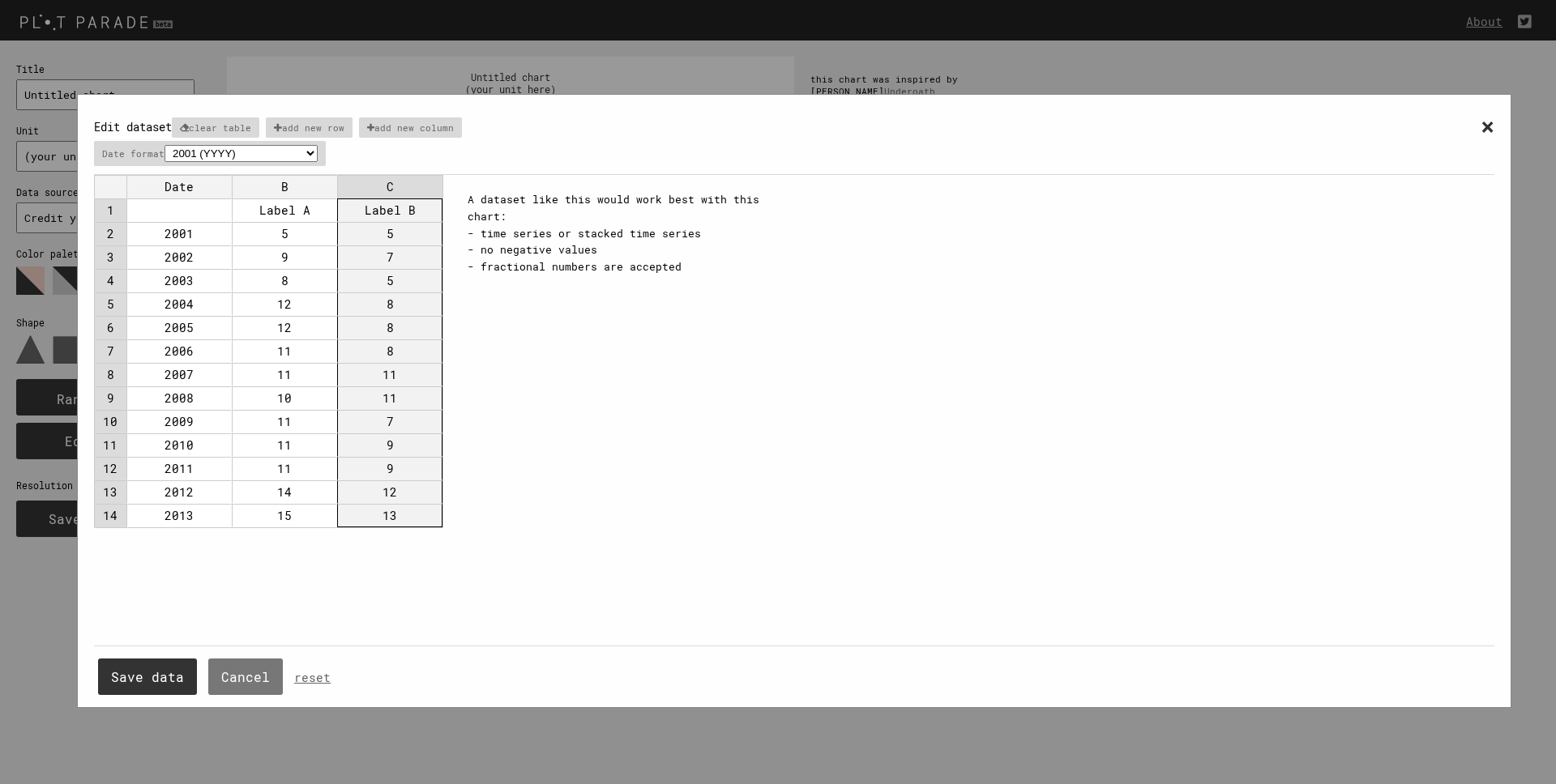
click at [391, 192] on td "C" at bounding box center [389, 186] width 106 height 24
click at [423, 122] on p "add new column" at bounding box center [410, 127] width 104 height 20
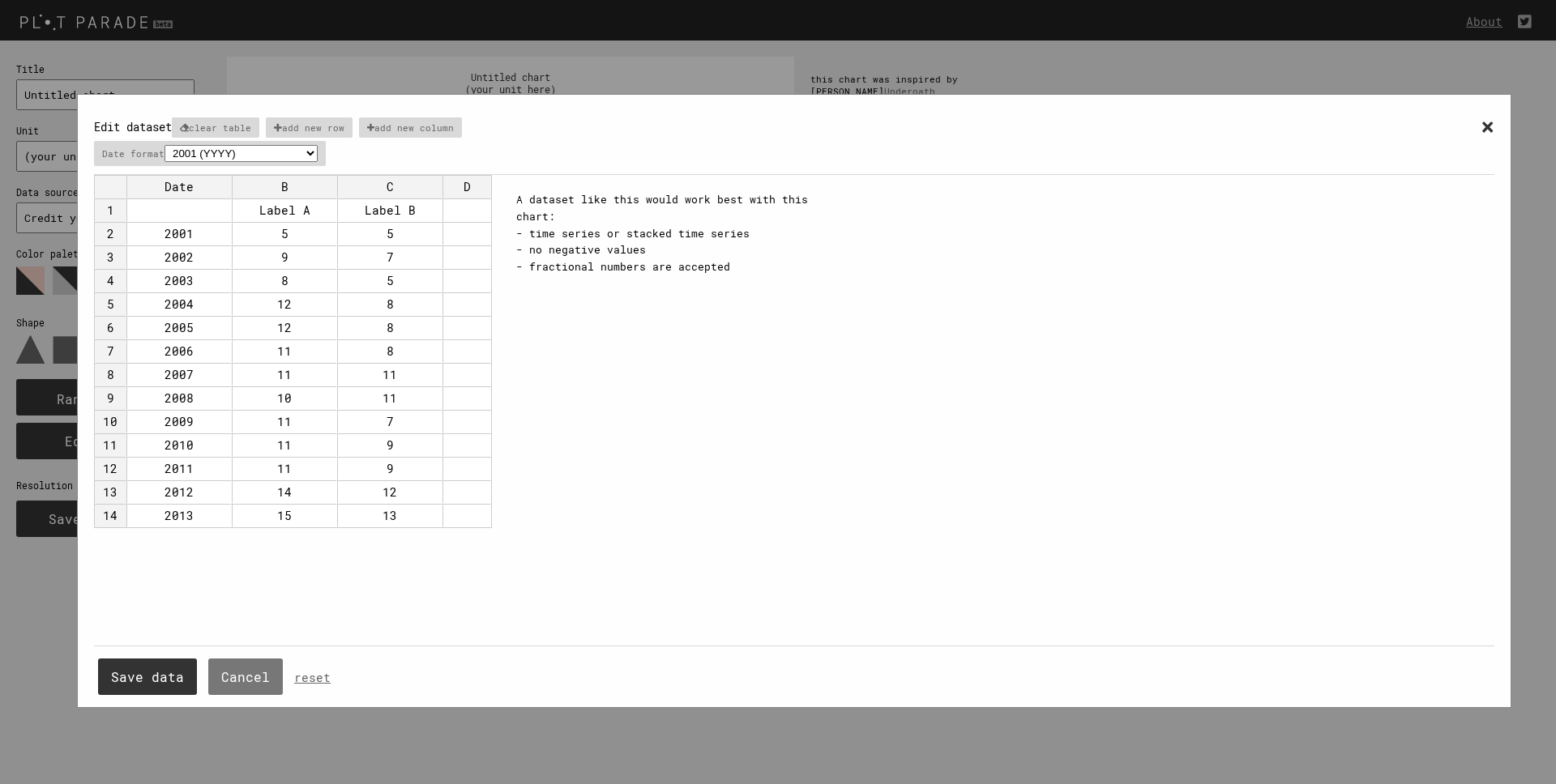
click at [477, 210] on td at bounding box center [467, 210] width 49 height 24
type input "sla"
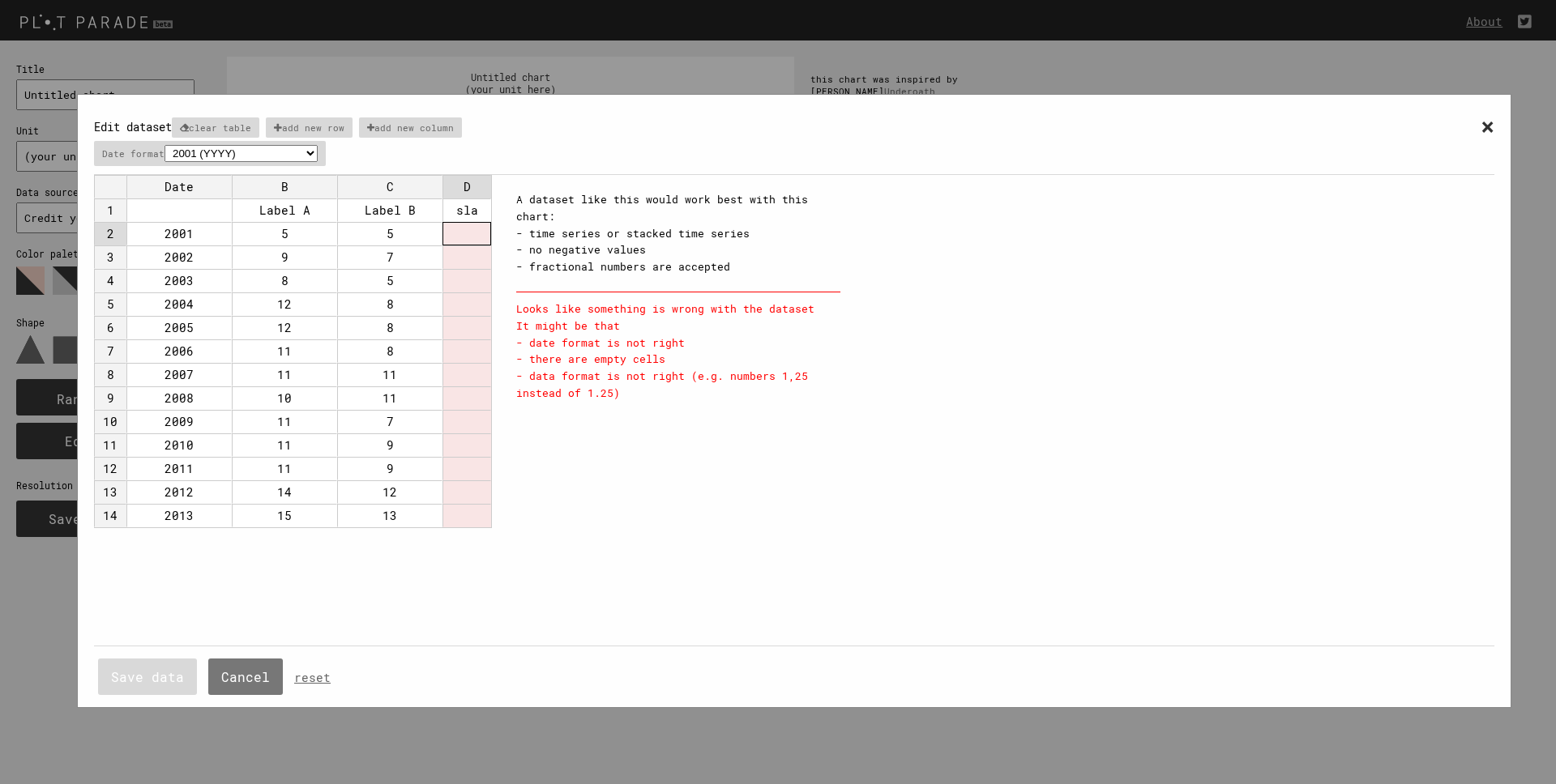
click at [481, 242] on td at bounding box center [467, 233] width 49 height 24
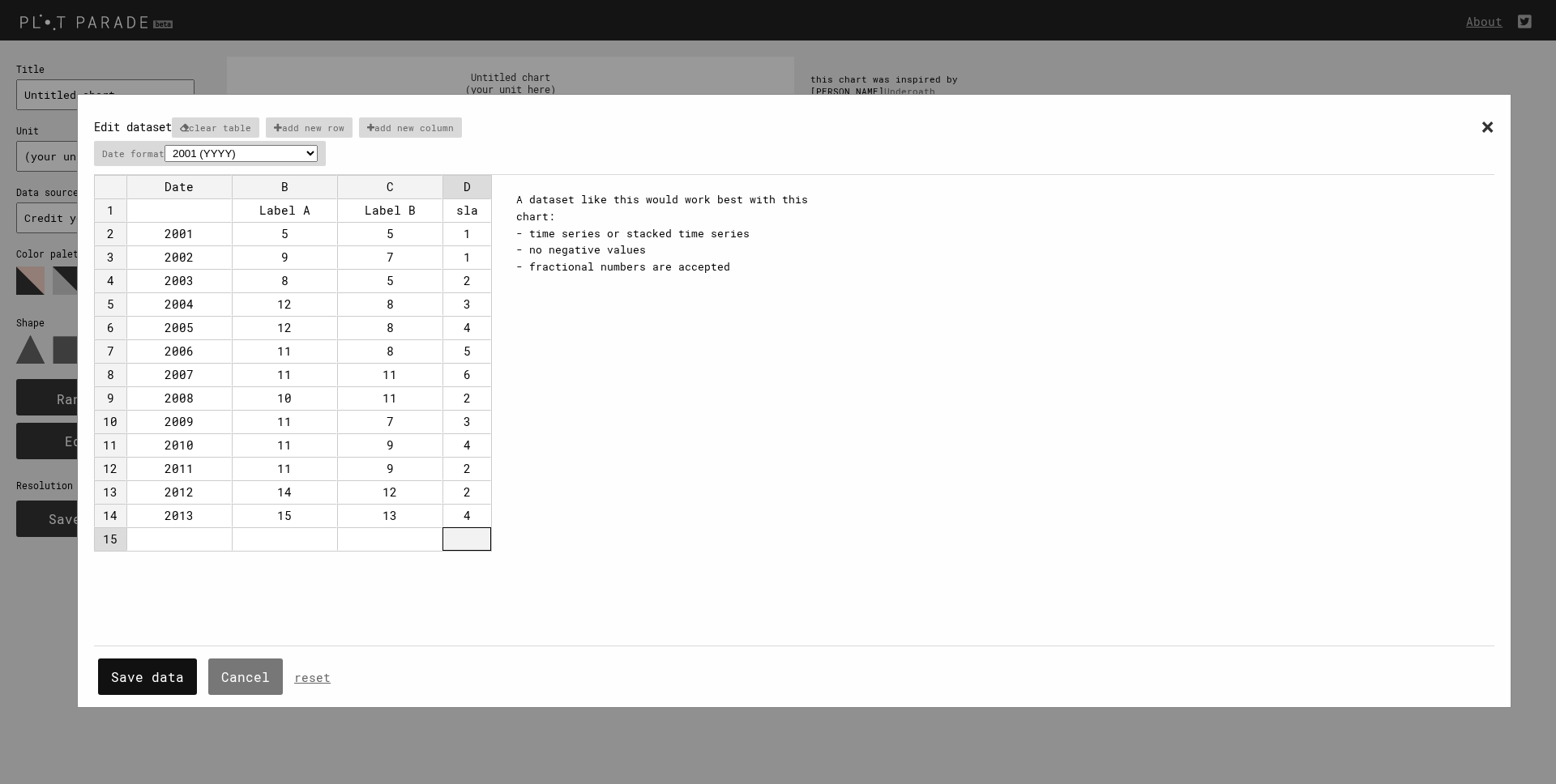
click at [139, 677] on button "Save data" at bounding box center [147, 677] width 99 height 37
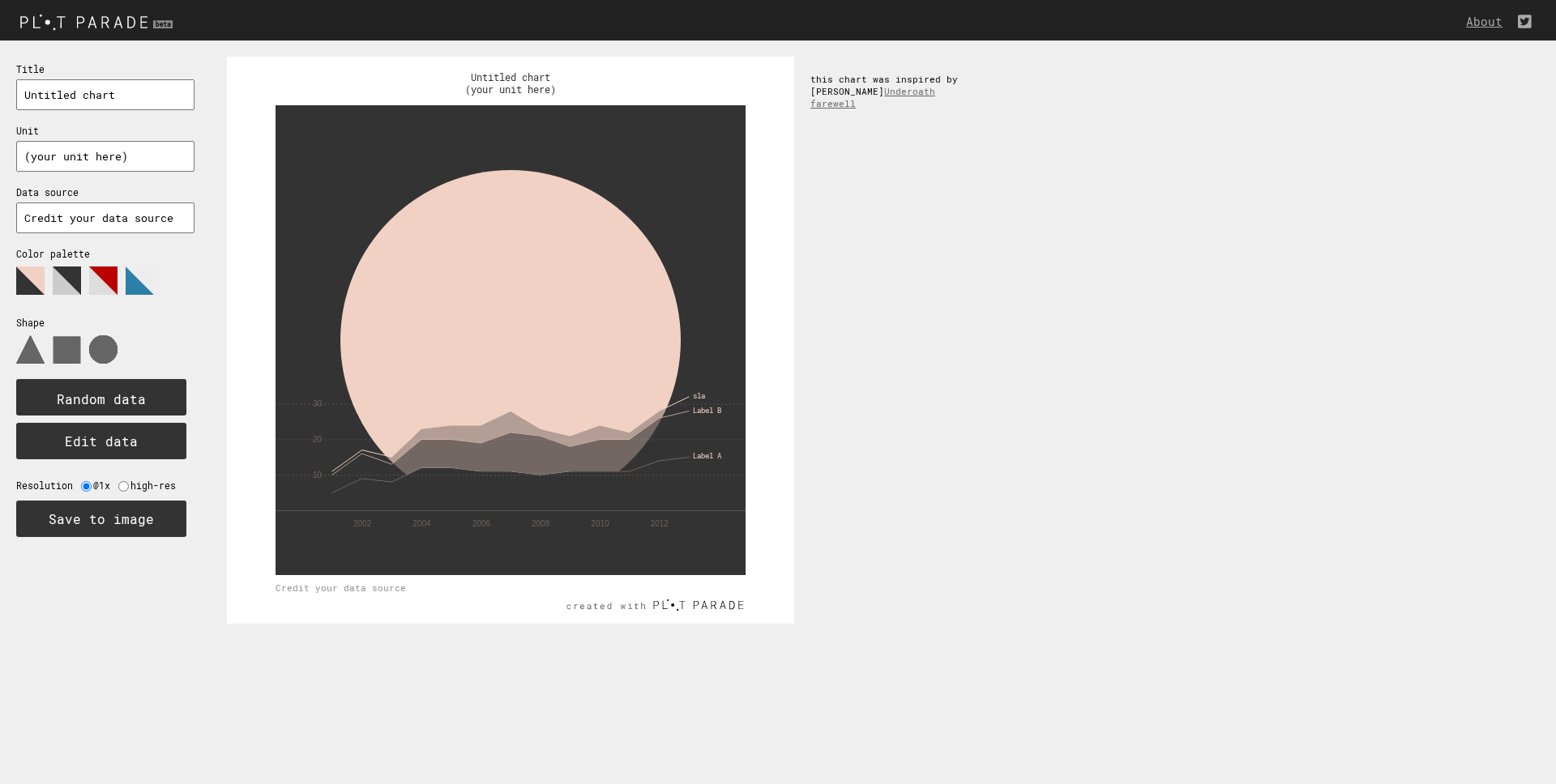
click at [1141, 386] on div "Label A Label B sla 2002 2004 2006 2008 2010 2012 0 10 20 30 Untitled chart (yo…" at bounding box center [883, 340] width 1346 height 600
